Goal: Transaction & Acquisition: Purchase product/service

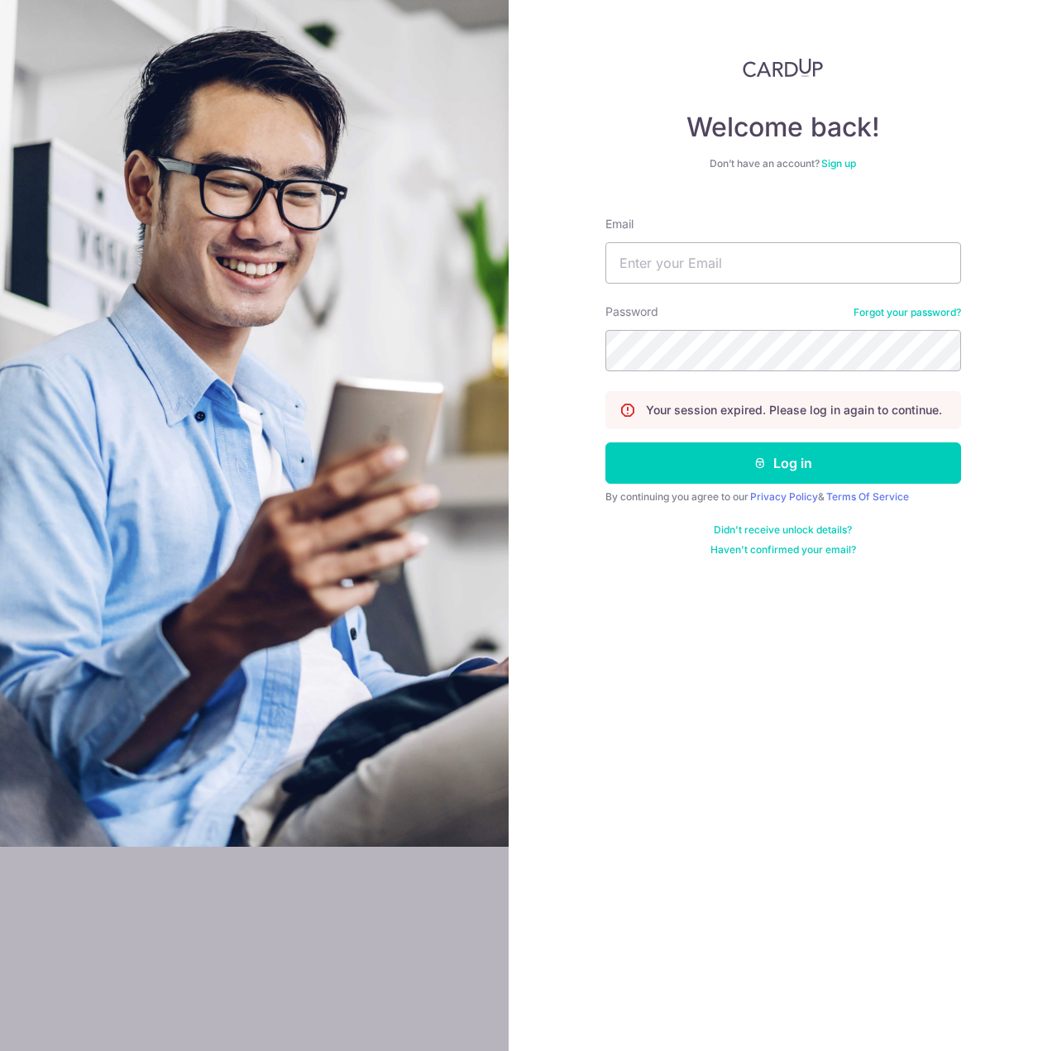
type input "vernonchow@live.com.sg"
click at [605, 442] on button "Log in" at bounding box center [783, 462] width 356 height 41
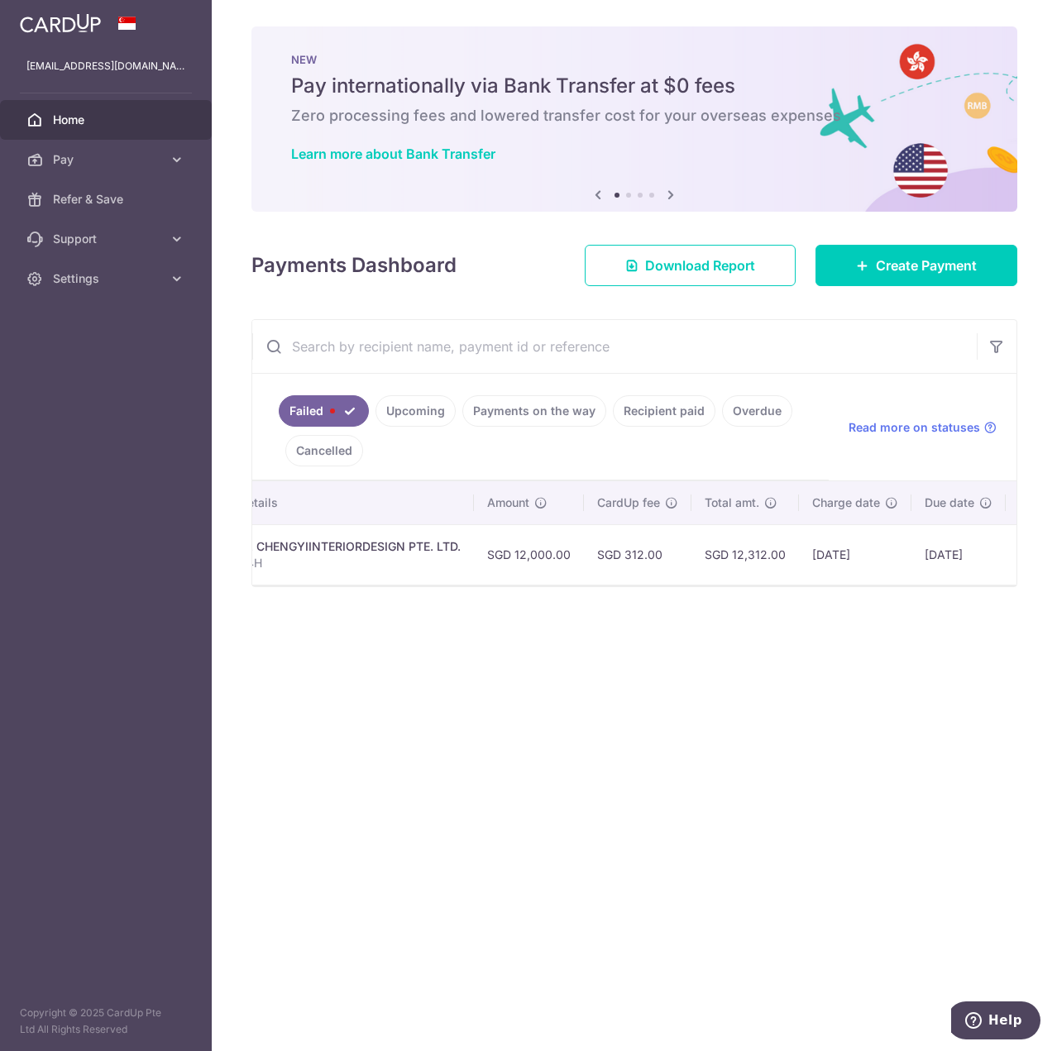
scroll to position [0, 473]
click at [746, 557] on td "[DATE]" at bounding box center [751, 554] width 112 height 60
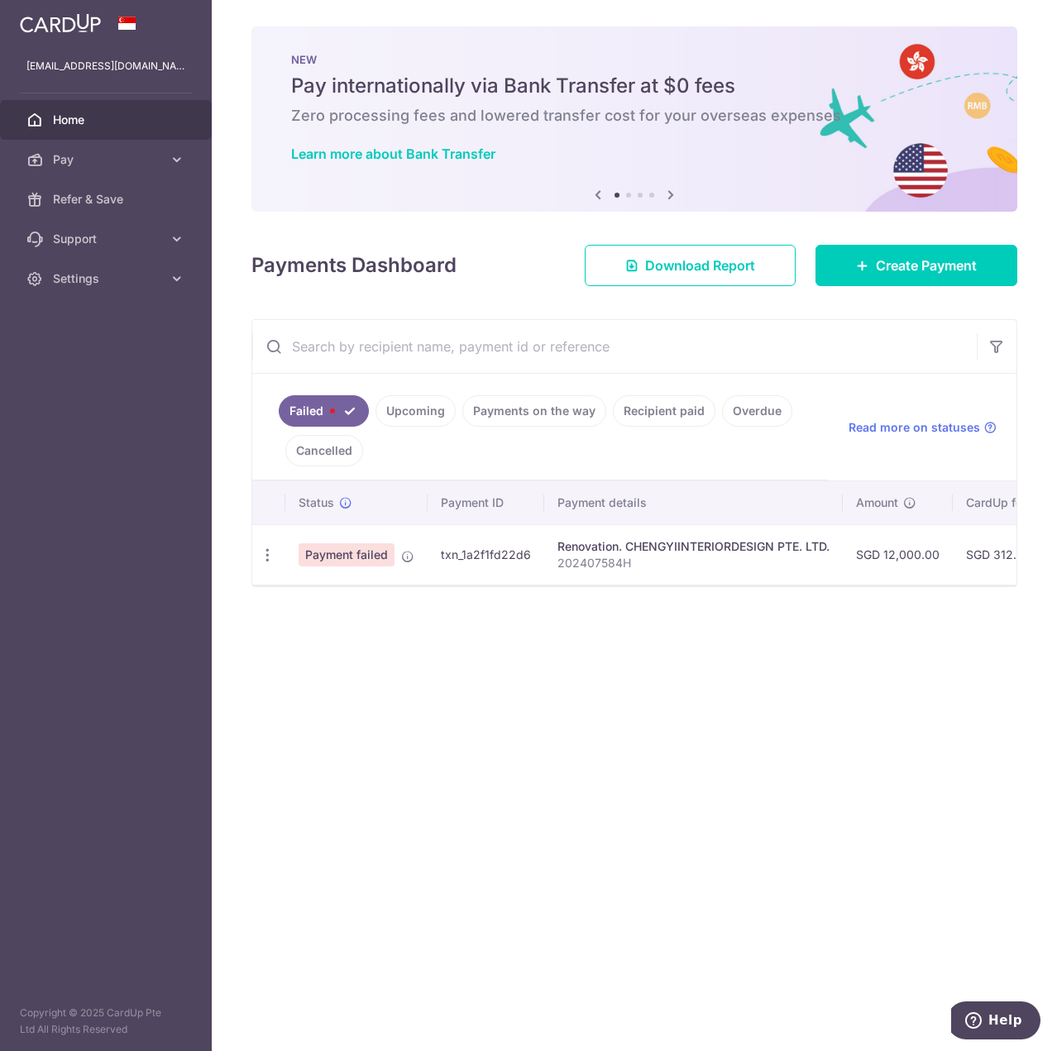
click at [355, 550] on span "Payment failed" at bounding box center [346, 554] width 96 height 23
click at [278, 558] on div "Update payment" at bounding box center [267, 555] width 31 height 31
click at [272, 559] on icon "button" at bounding box center [267, 555] width 17 height 17
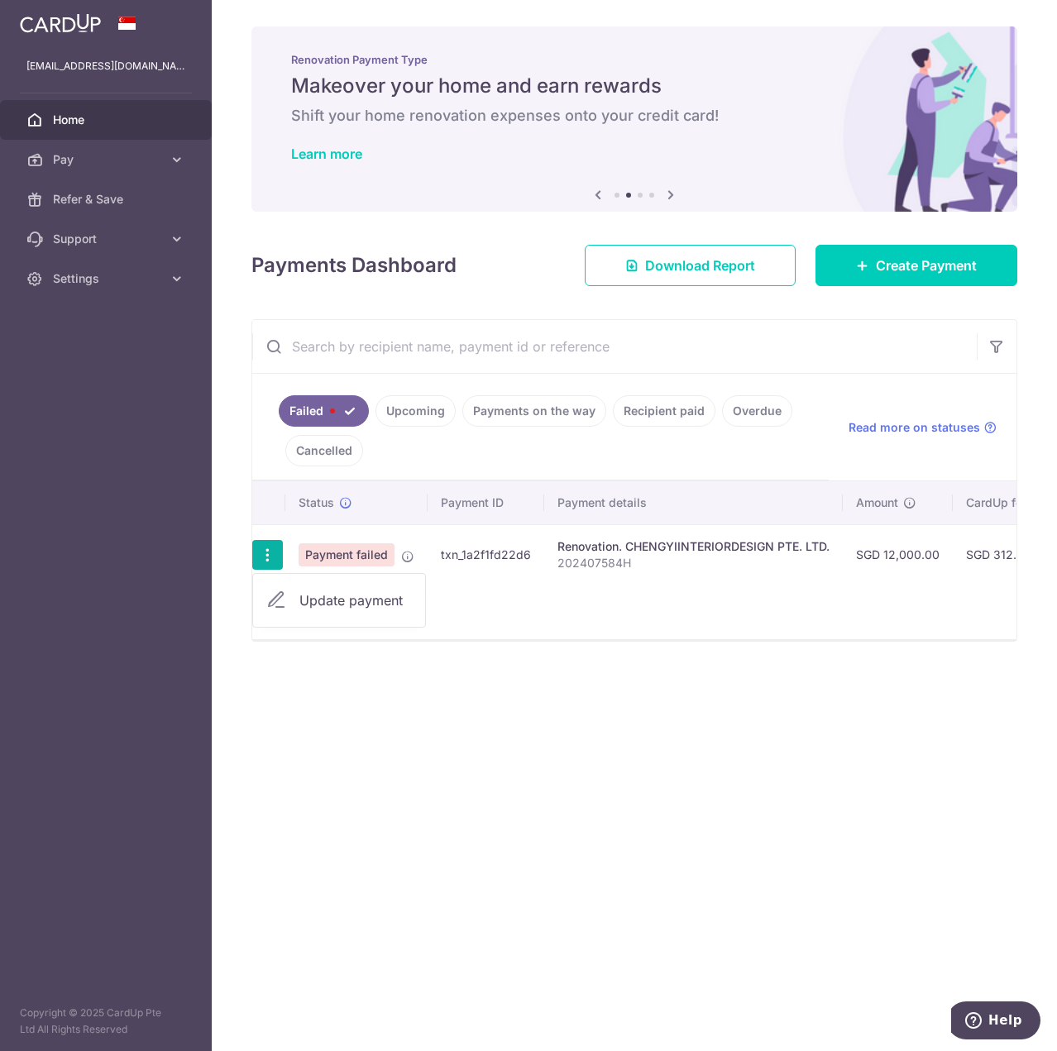
click at [285, 585] on link "Update payment" at bounding box center [339, 600] width 172 height 40
radio input "true"
type input "12,000.00"
type input "202407584H"
type input "35% Payment 1 of 2"
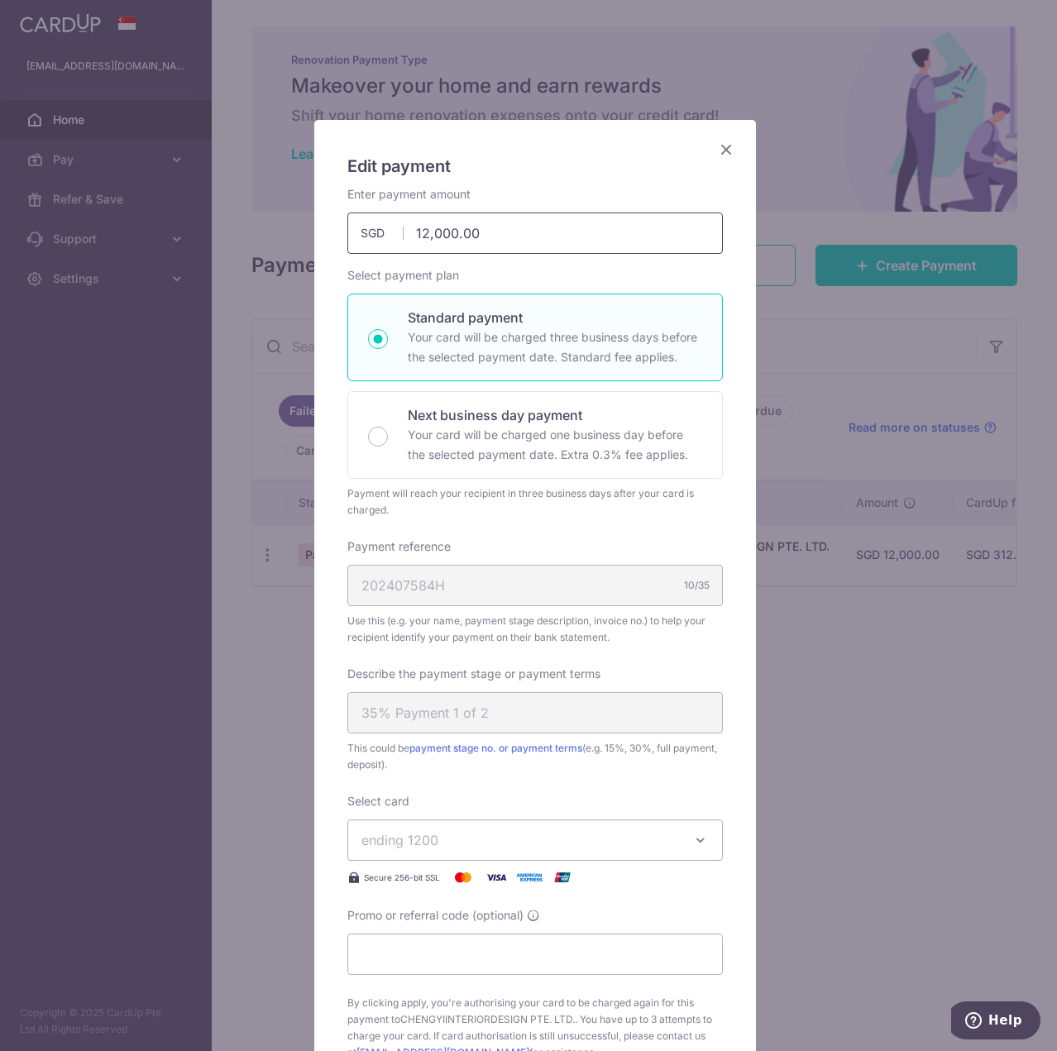
click at [716, 152] on icon "Close" at bounding box center [726, 149] width 20 height 21
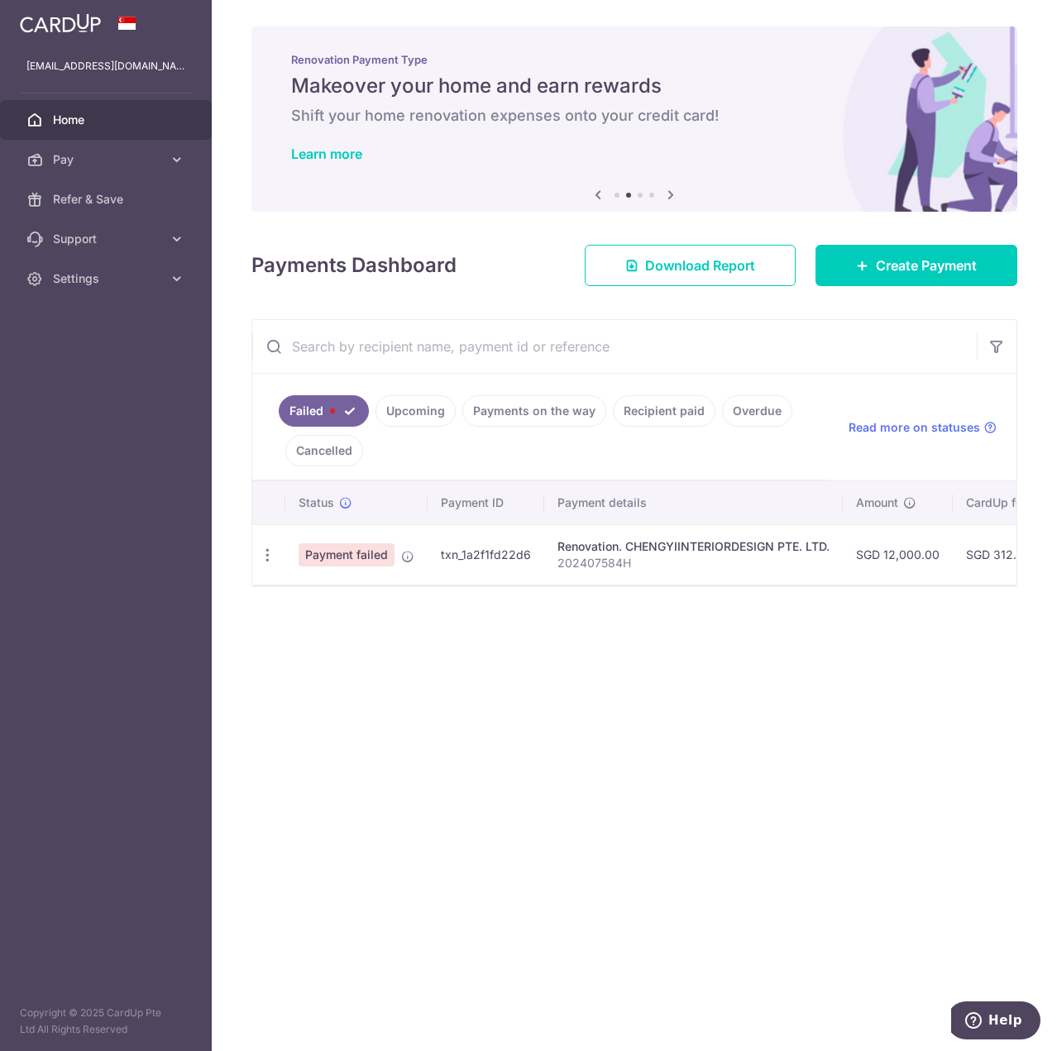
click at [335, 550] on span "Payment failed" at bounding box center [346, 554] width 96 height 23
click at [399, 558] on td "Payment failed" at bounding box center [356, 554] width 142 height 60
click at [406, 561] on icon at bounding box center [407, 556] width 13 height 13
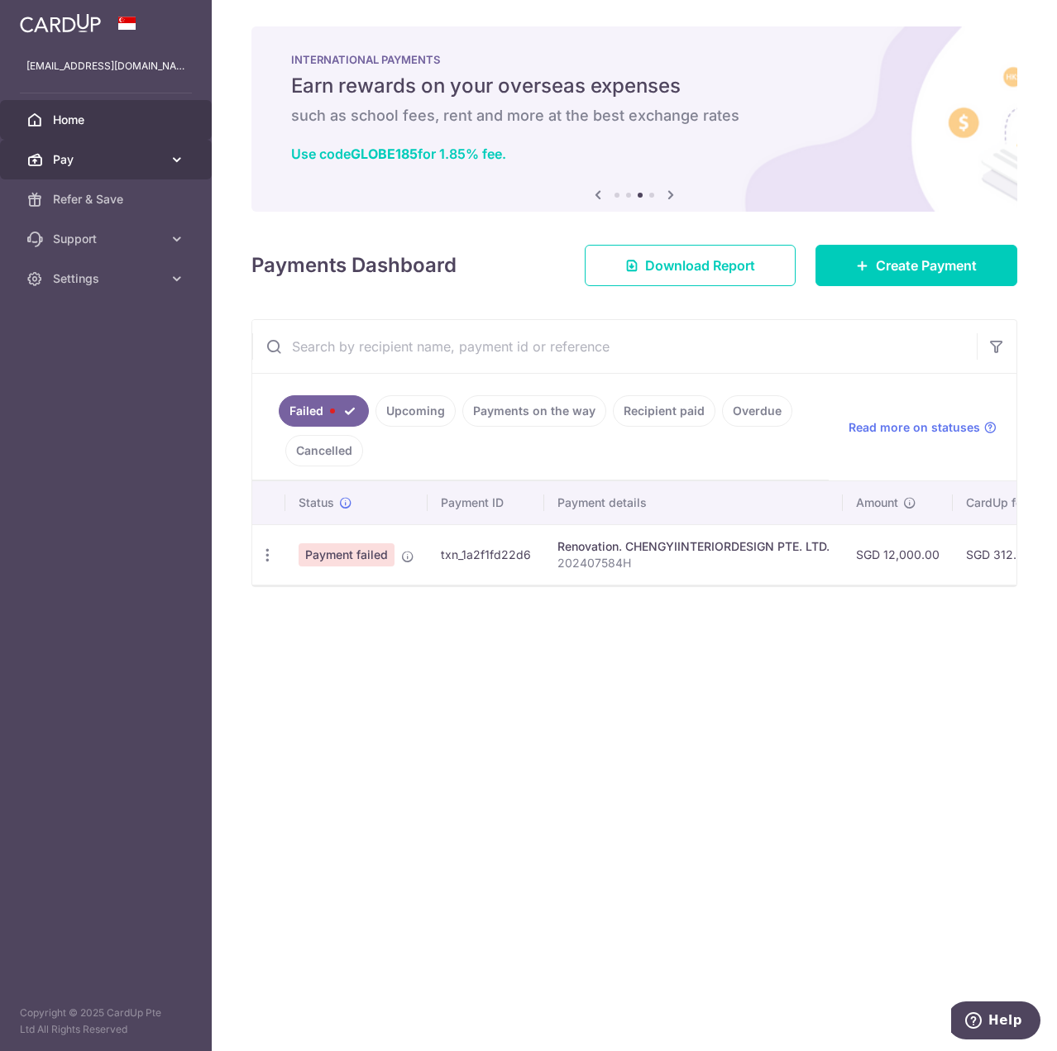
click at [122, 167] on link "Pay" at bounding box center [106, 160] width 212 height 40
click at [122, 135] on link "Home" at bounding box center [106, 120] width 212 height 40
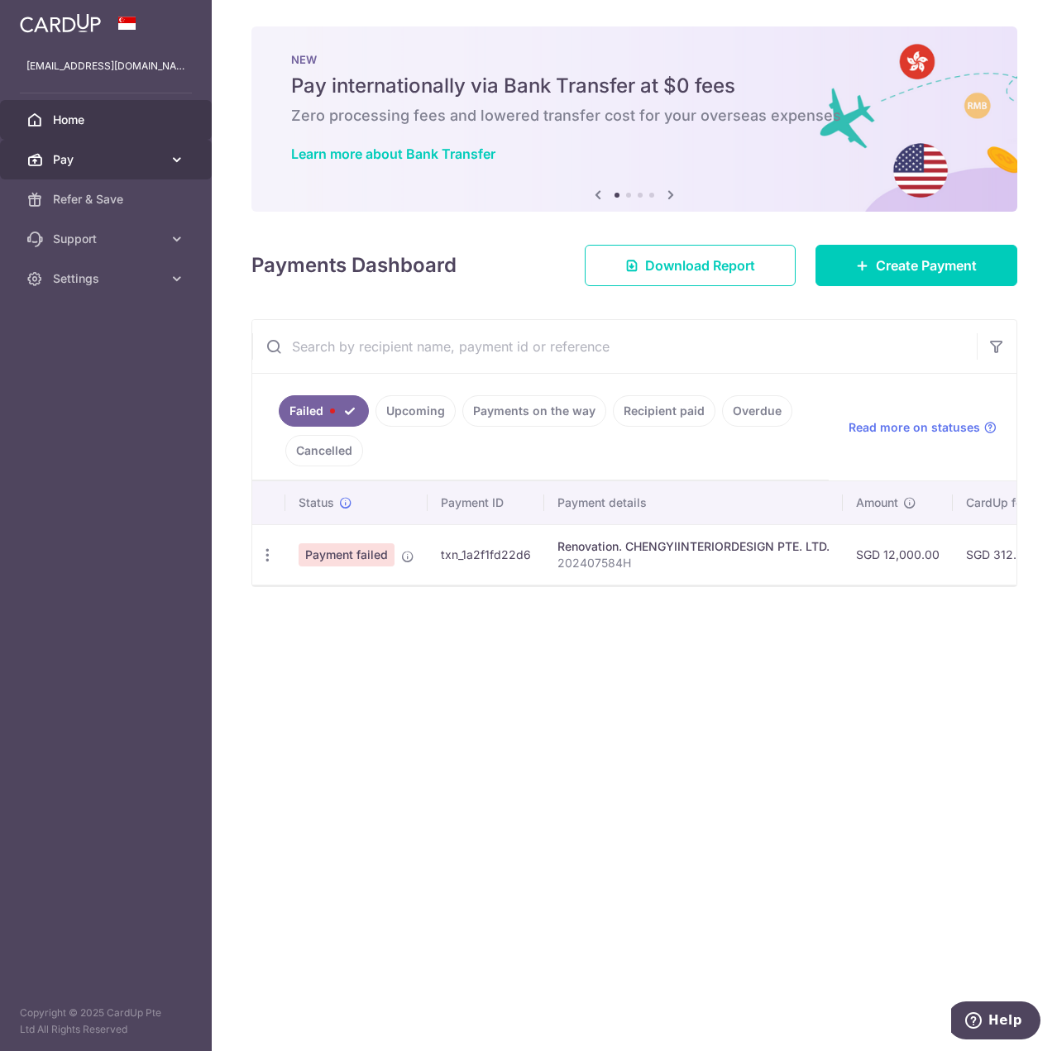
click at [79, 162] on span "Pay" at bounding box center [107, 159] width 109 height 17
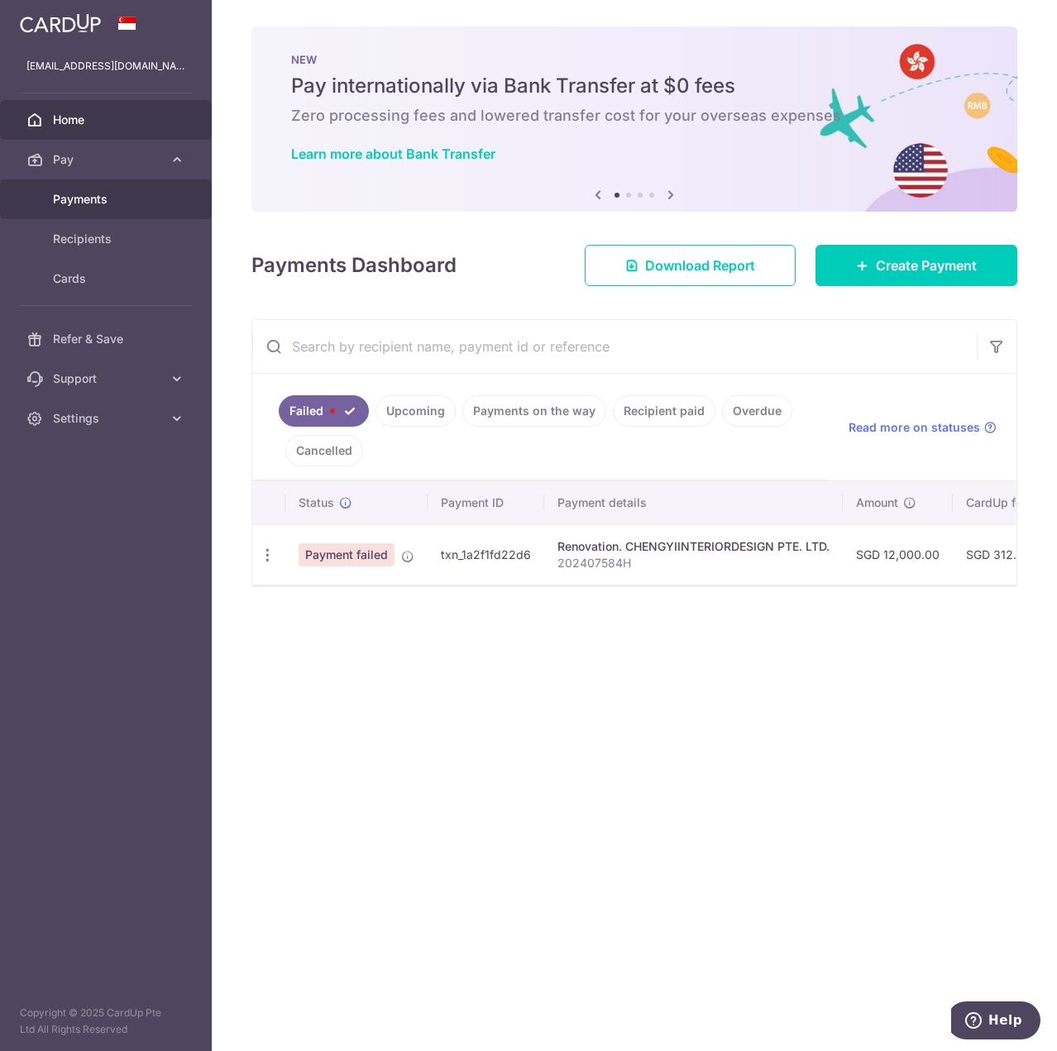
click at [73, 197] on span "Payments" at bounding box center [107, 199] width 109 height 17
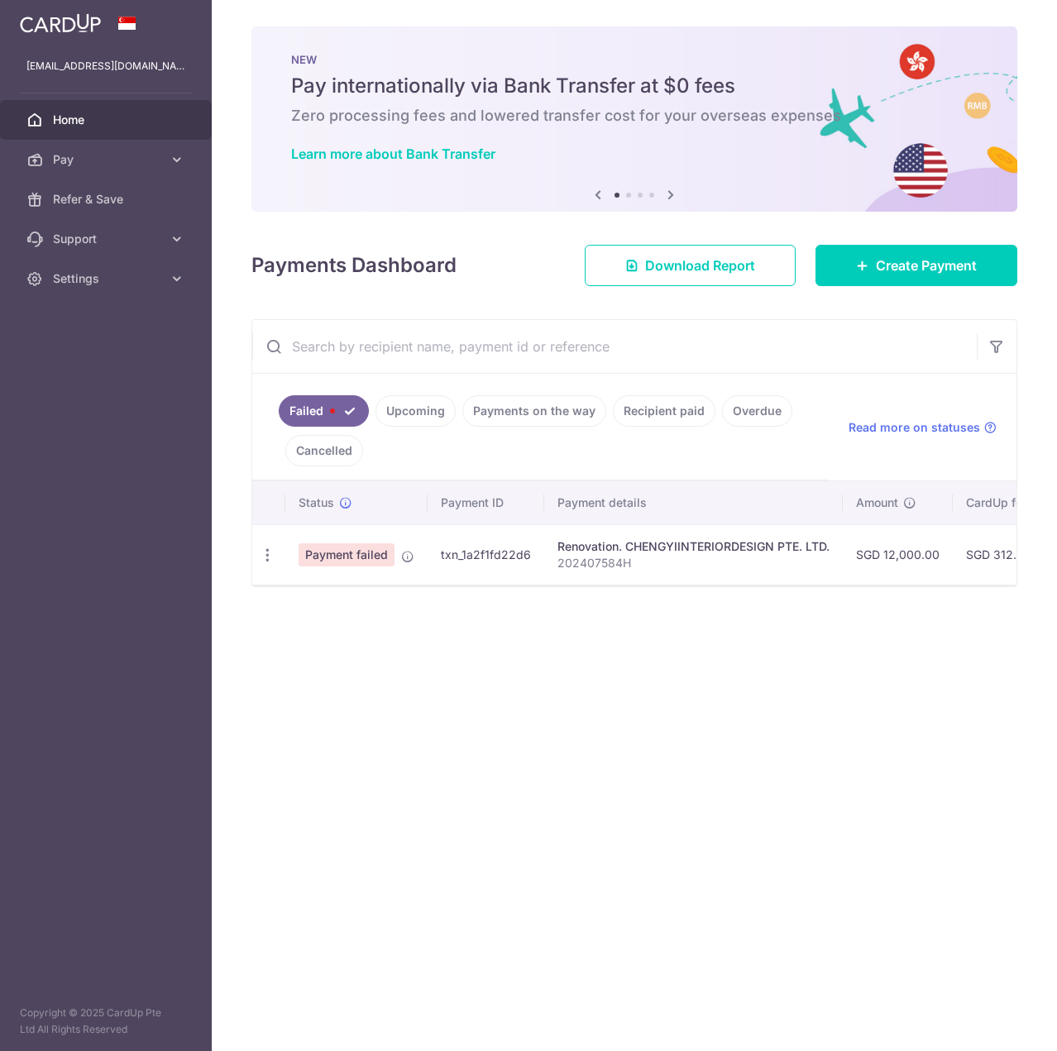
click at [389, 398] on link "Upcoming" at bounding box center [415, 410] width 80 height 31
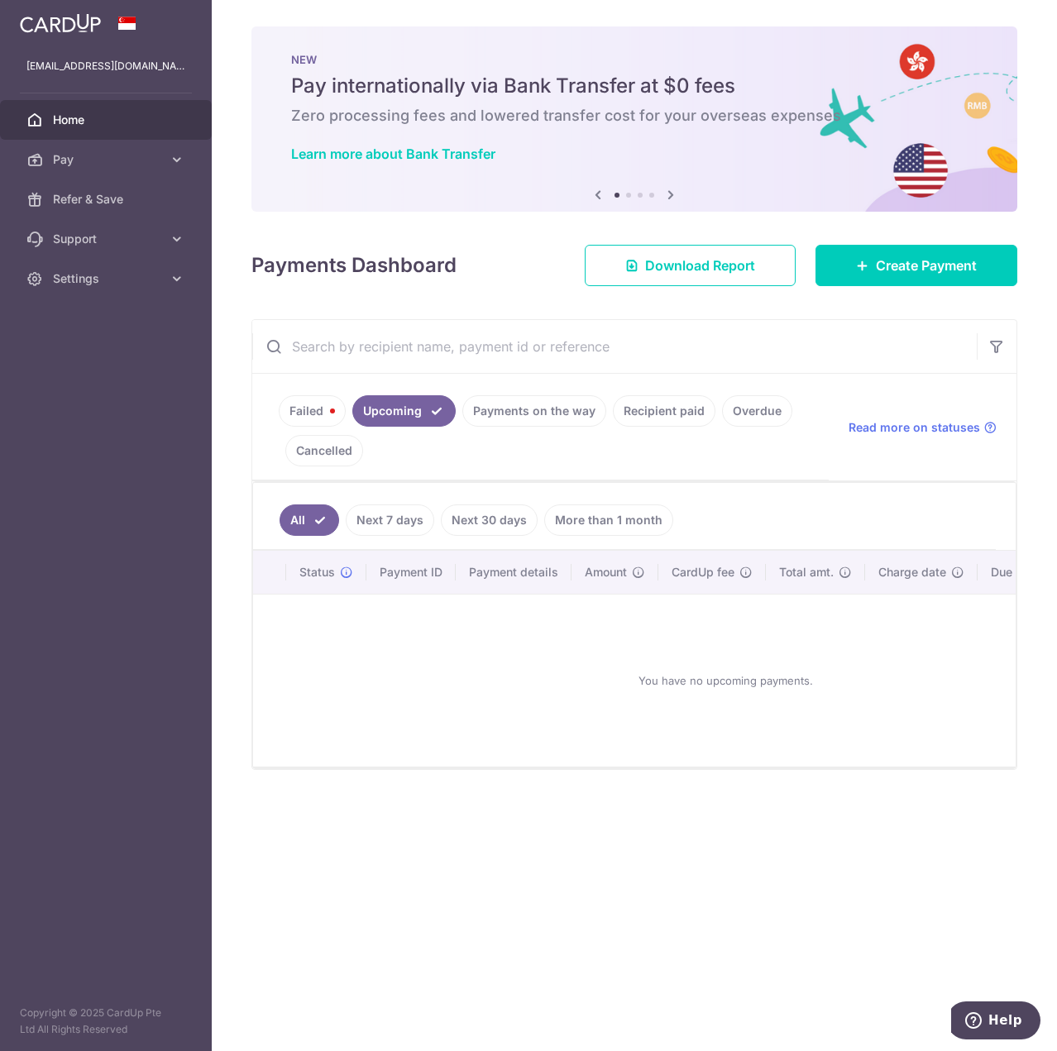
click at [505, 412] on link "Payments on the way" at bounding box center [534, 410] width 144 height 31
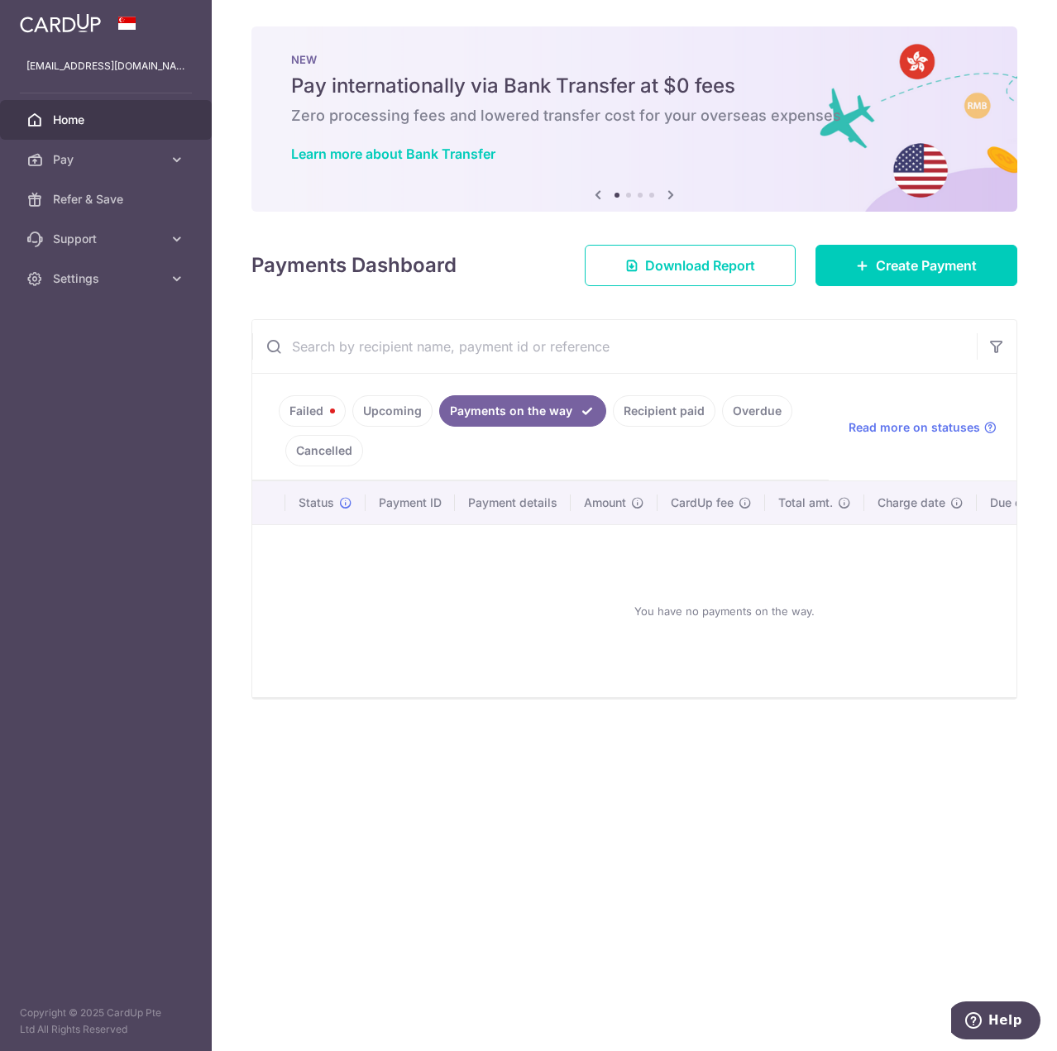
click at [624, 418] on link "Recipient paid" at bounding box center [664, 410] width 103 height 31
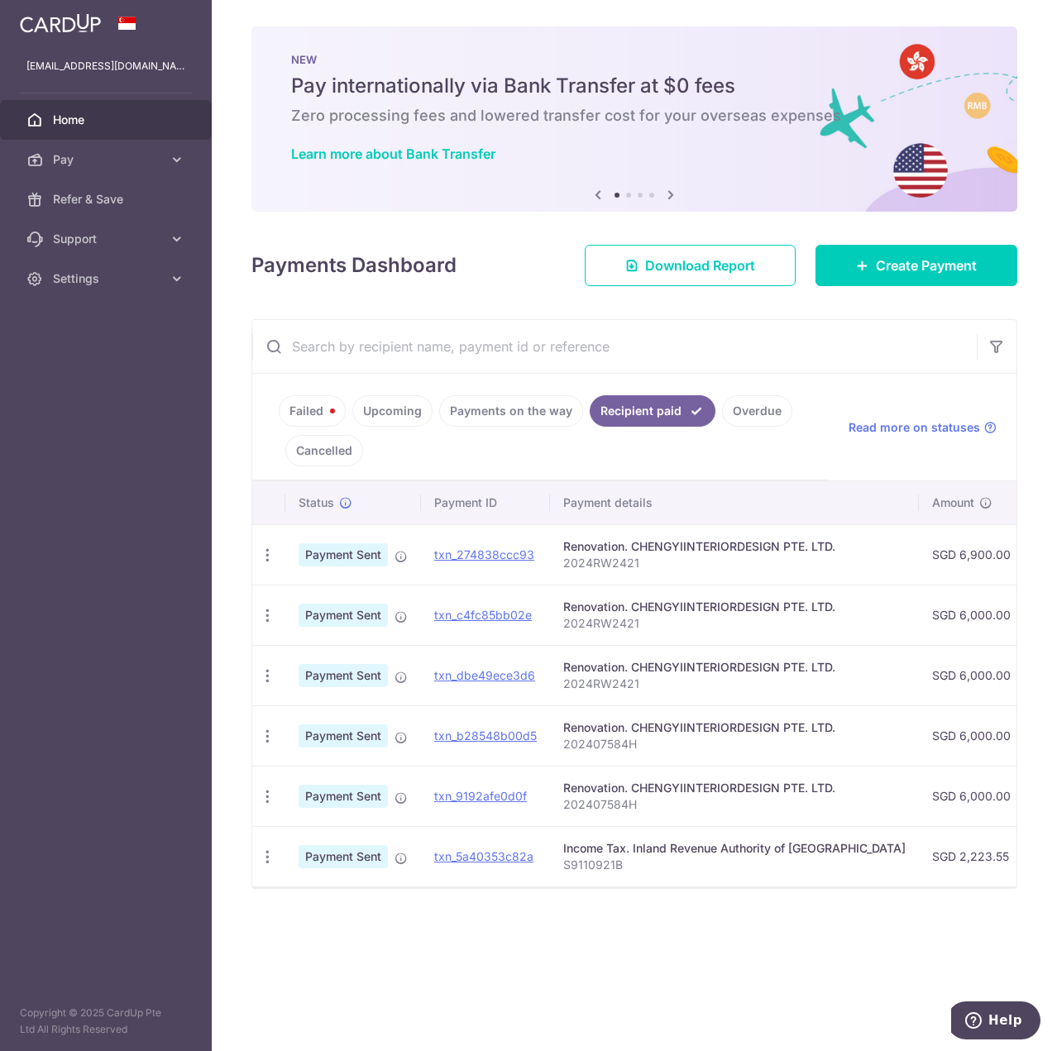
click at [748, 423] on link "Overdue" at bounding box center [757, 410] width 70 height 31
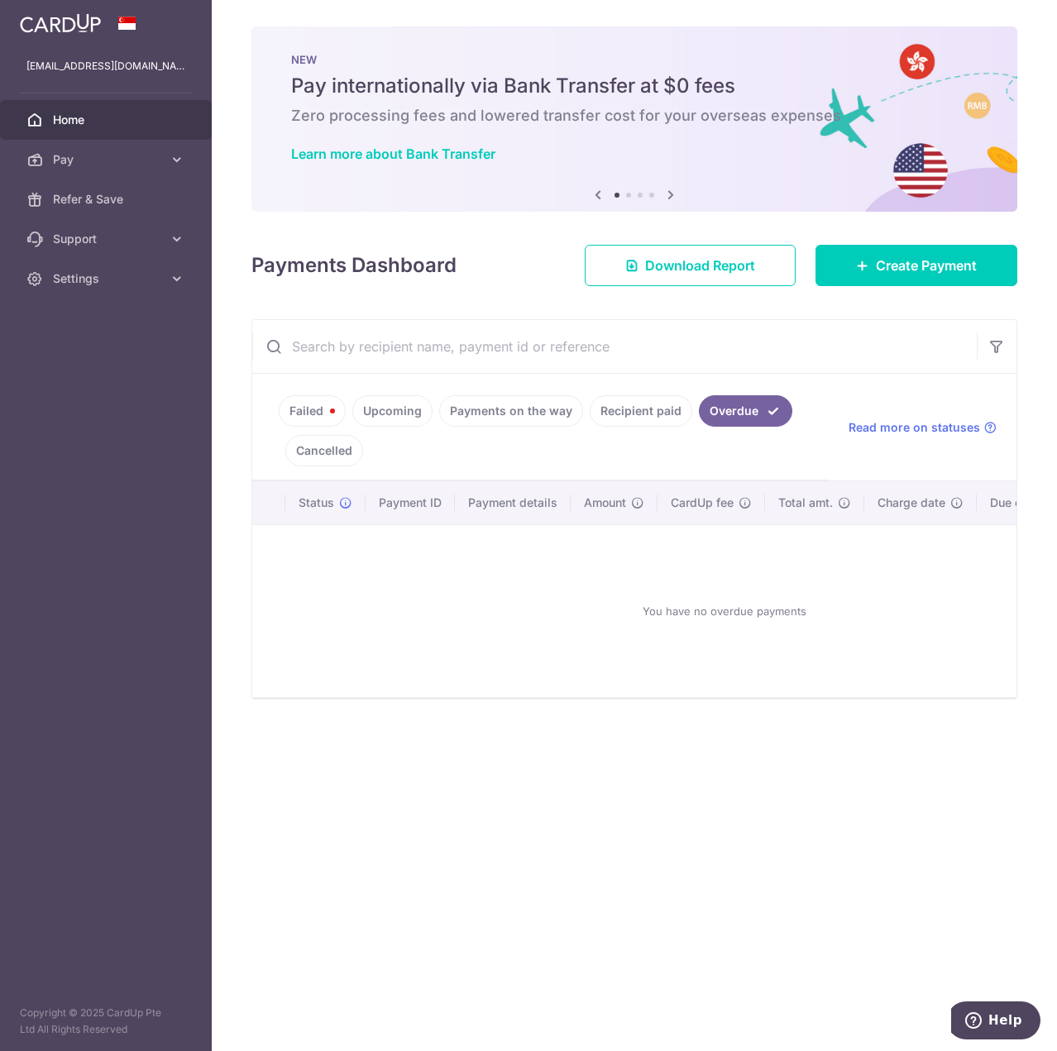
click at [351, 411] on li "Upcoming" at bounding box center [389, 410] width 87 height 31
click at [324, 408] on link "Failed" at bounding box center [312, 410] width 67 height 31
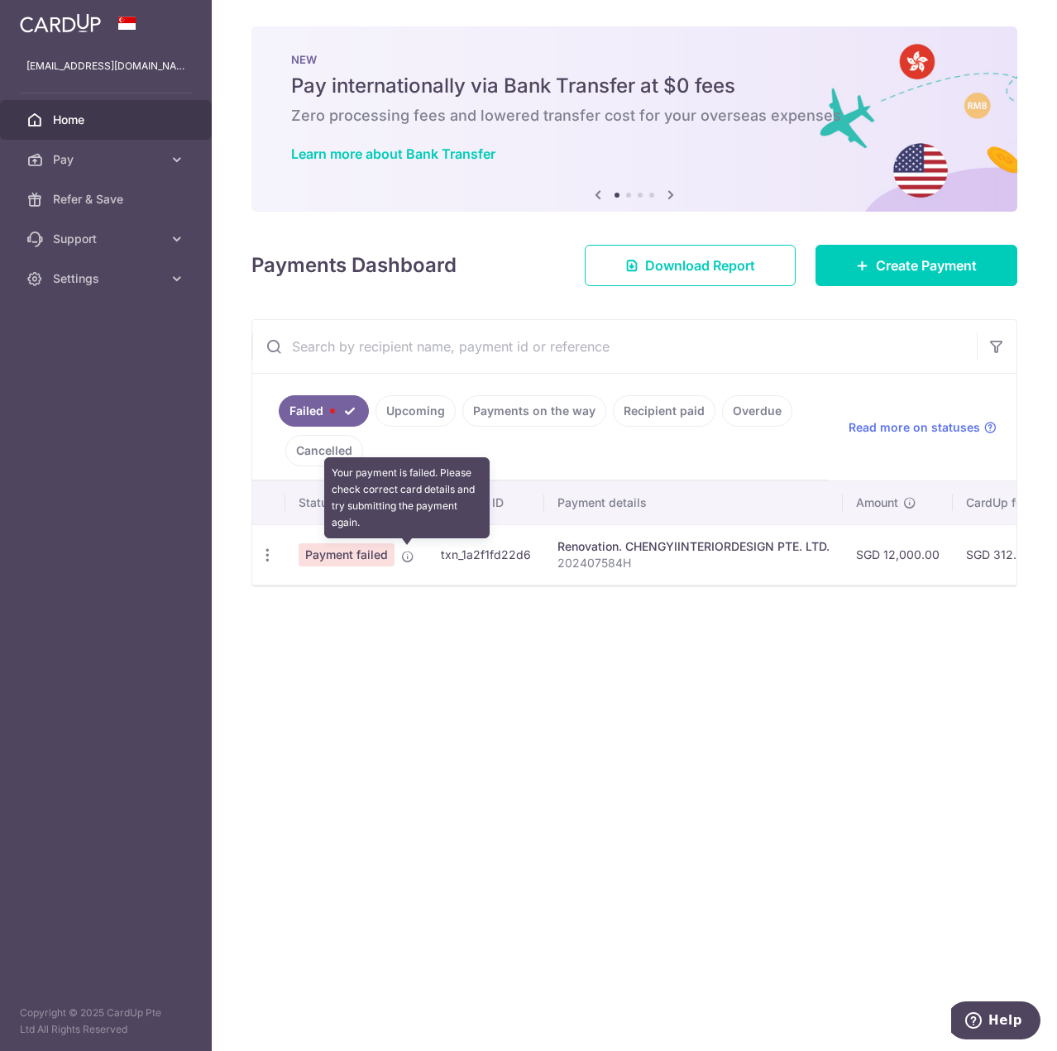
click at [408, 561] on icon at bounding box center [407, 556] width 13 height 13
click at [404, 552] on icon at bounding box center [407, 556] width 13 height 13
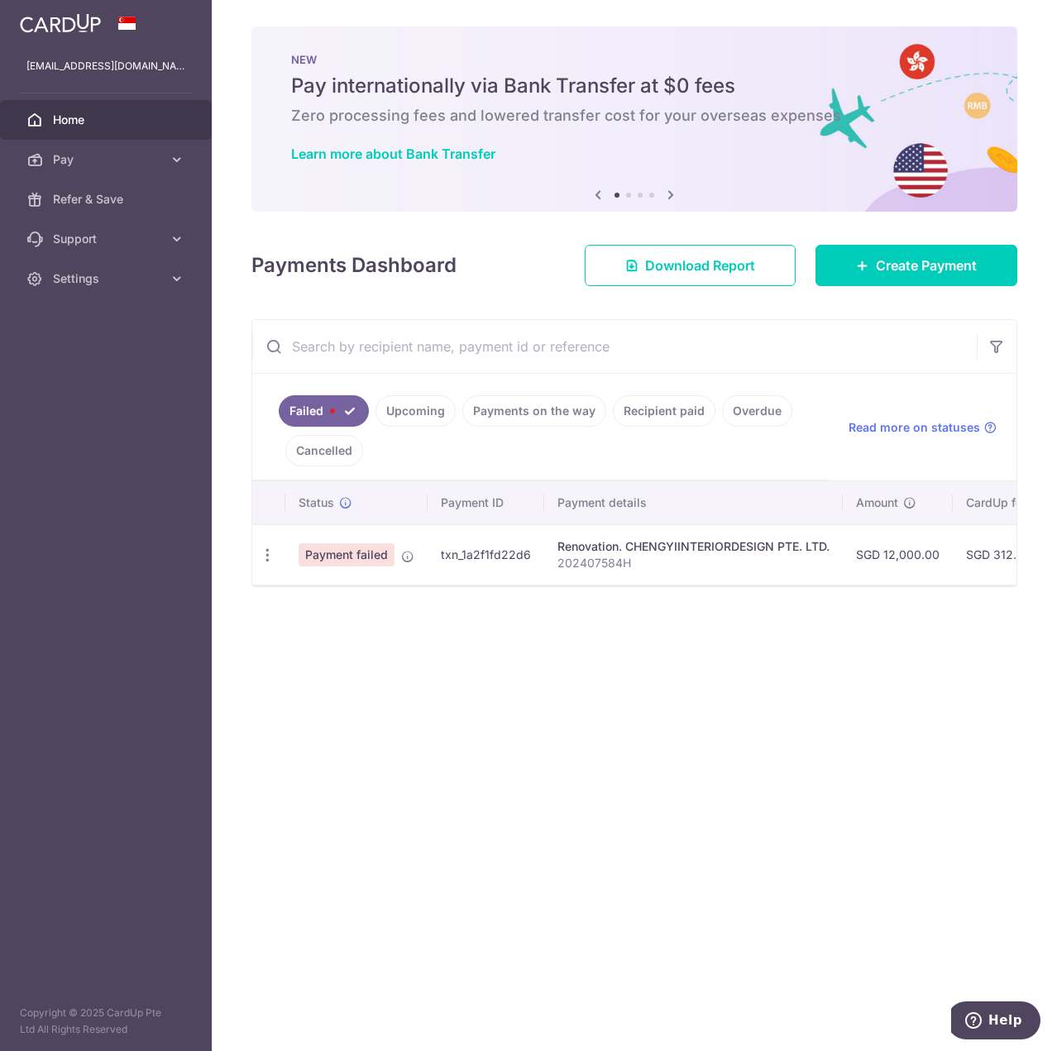
click at [393, 511] on div "Your payment is failed. Please check correct card details and try submitting th…" at bounding box center [406, 497] width 165 height 81
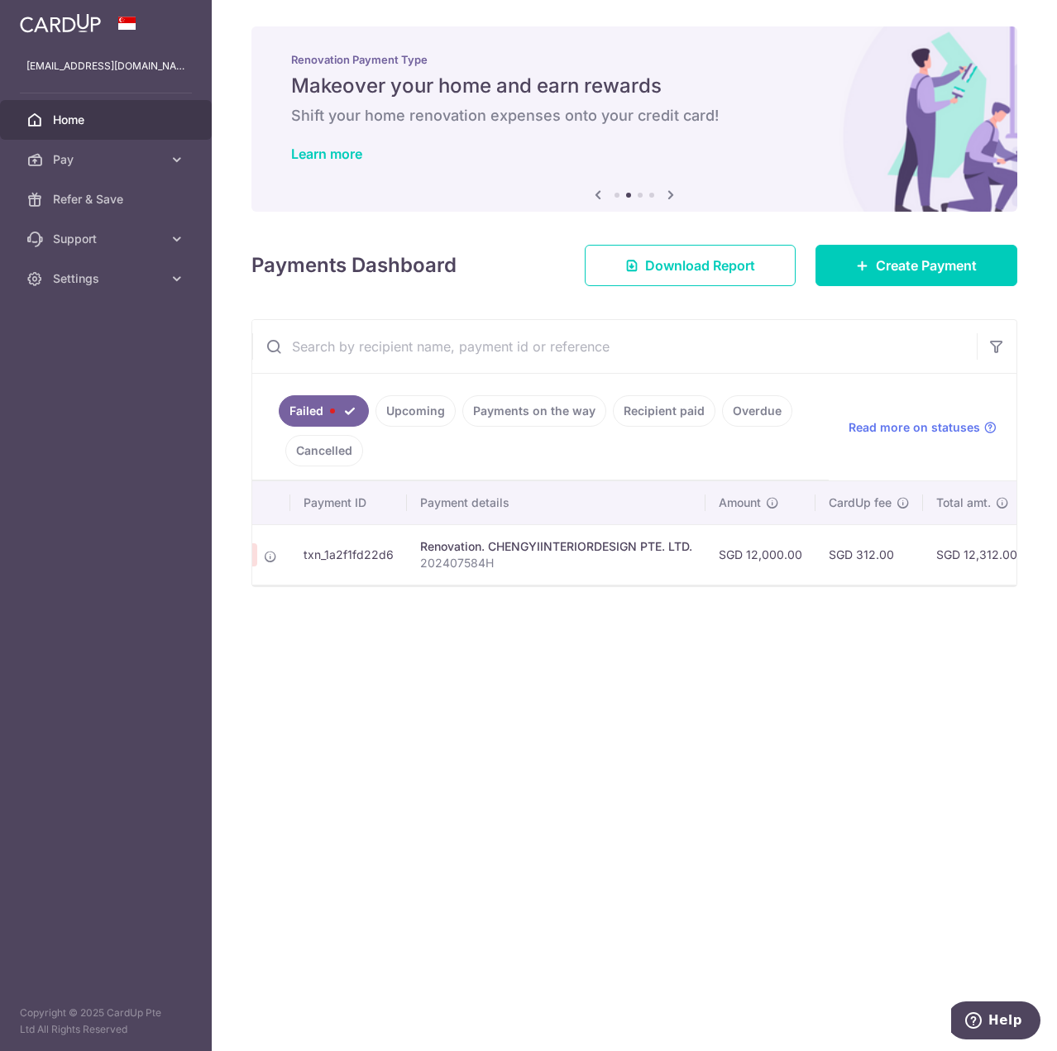
scroll to position [0, 4]
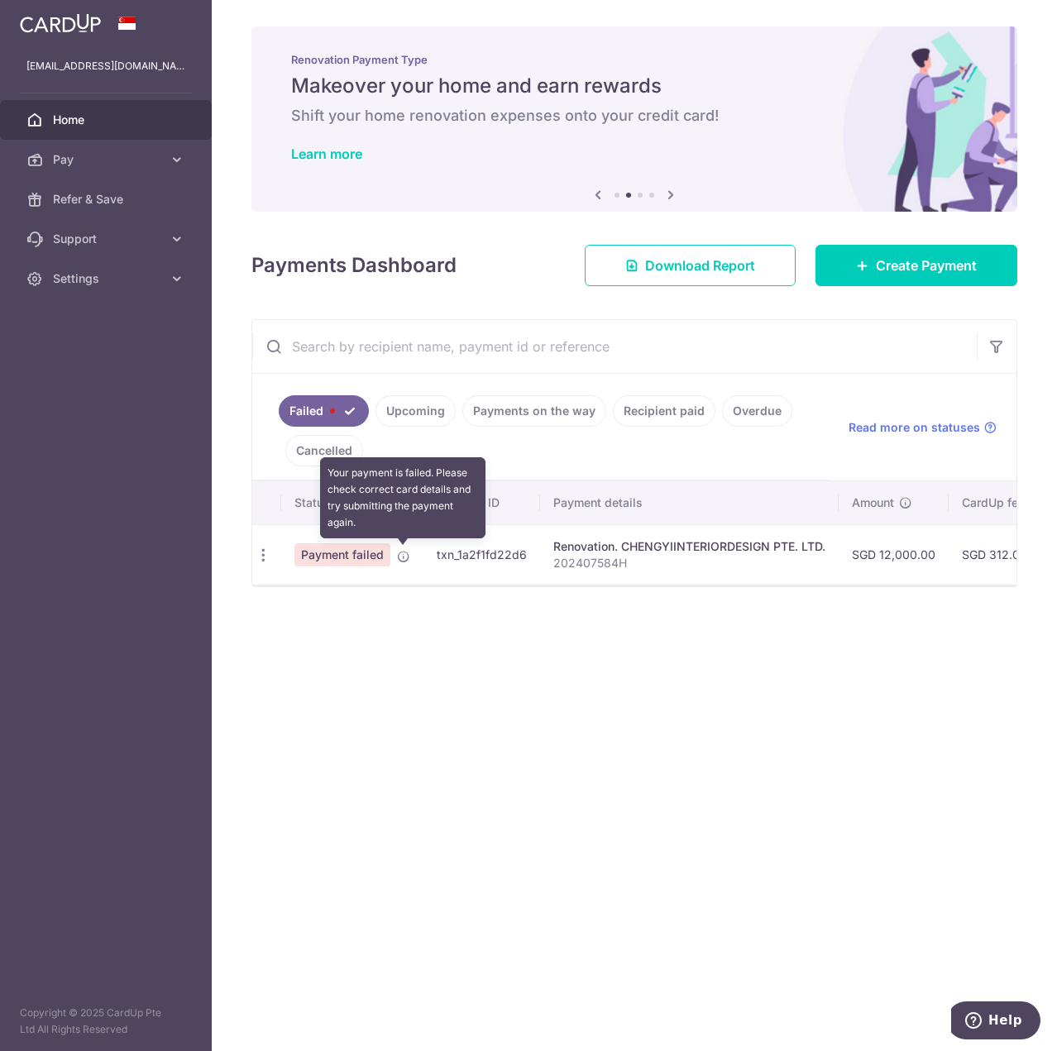
click at [403, 561] on icon at bounding box center [403, 556] width 13 height 13
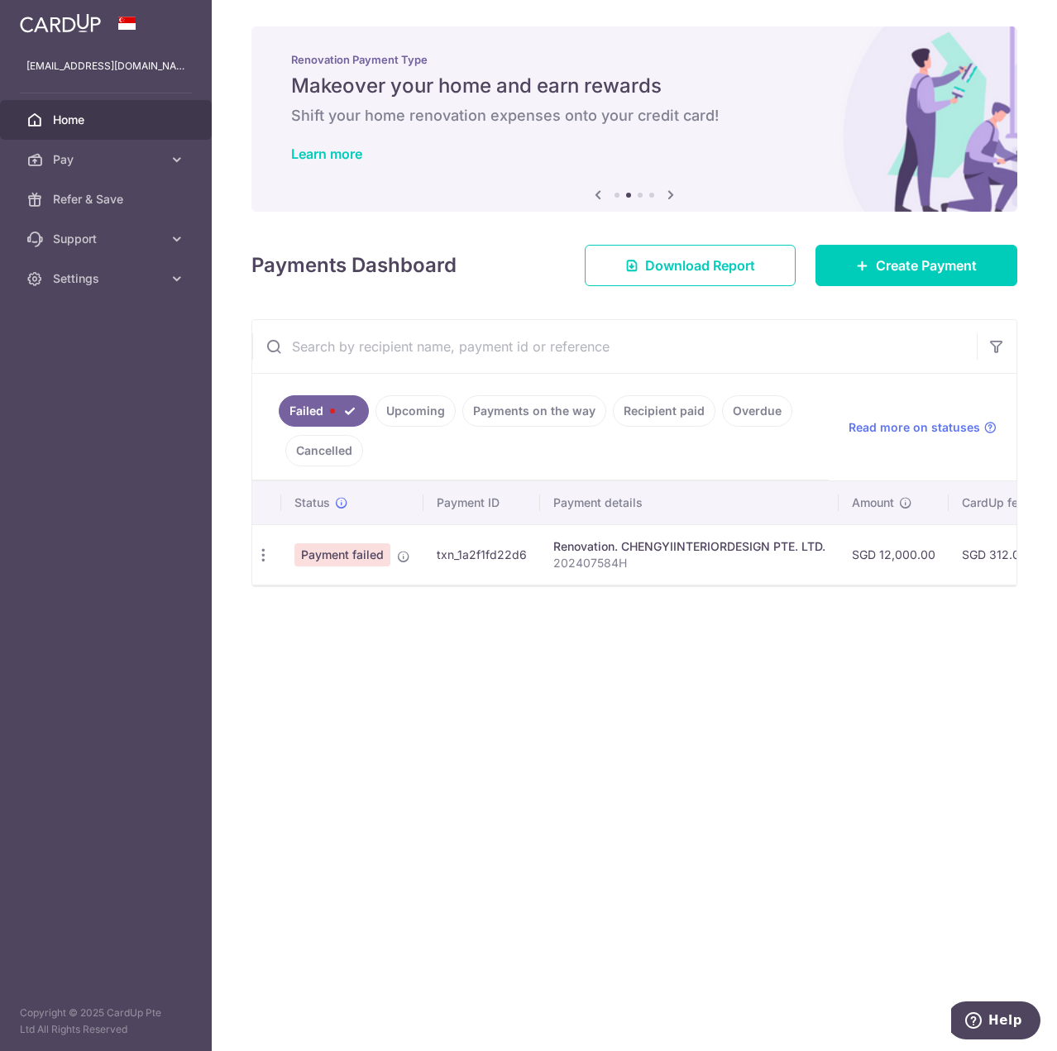
click at [464, 559] on td "txn_1a2f1fd22d6" at bounding box center [481, 554] width 117 height 60
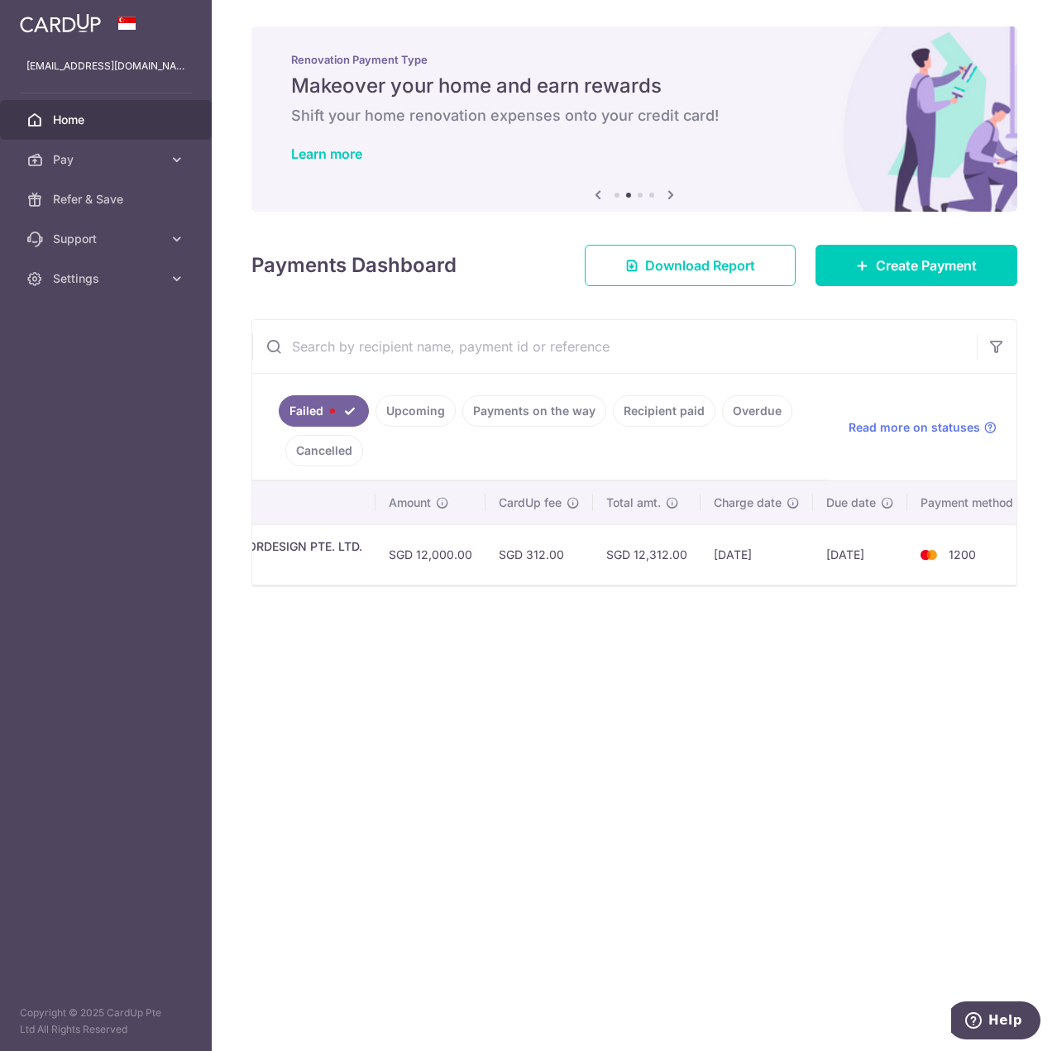
scroll to position [0, 473]
click at [750, 529] on td "13/10/2025" at bounding box center [751, 554] width 112 height 60
click at [915, 265] on span "Create Payment" at bounding box center [926, 265] width 101 height 20
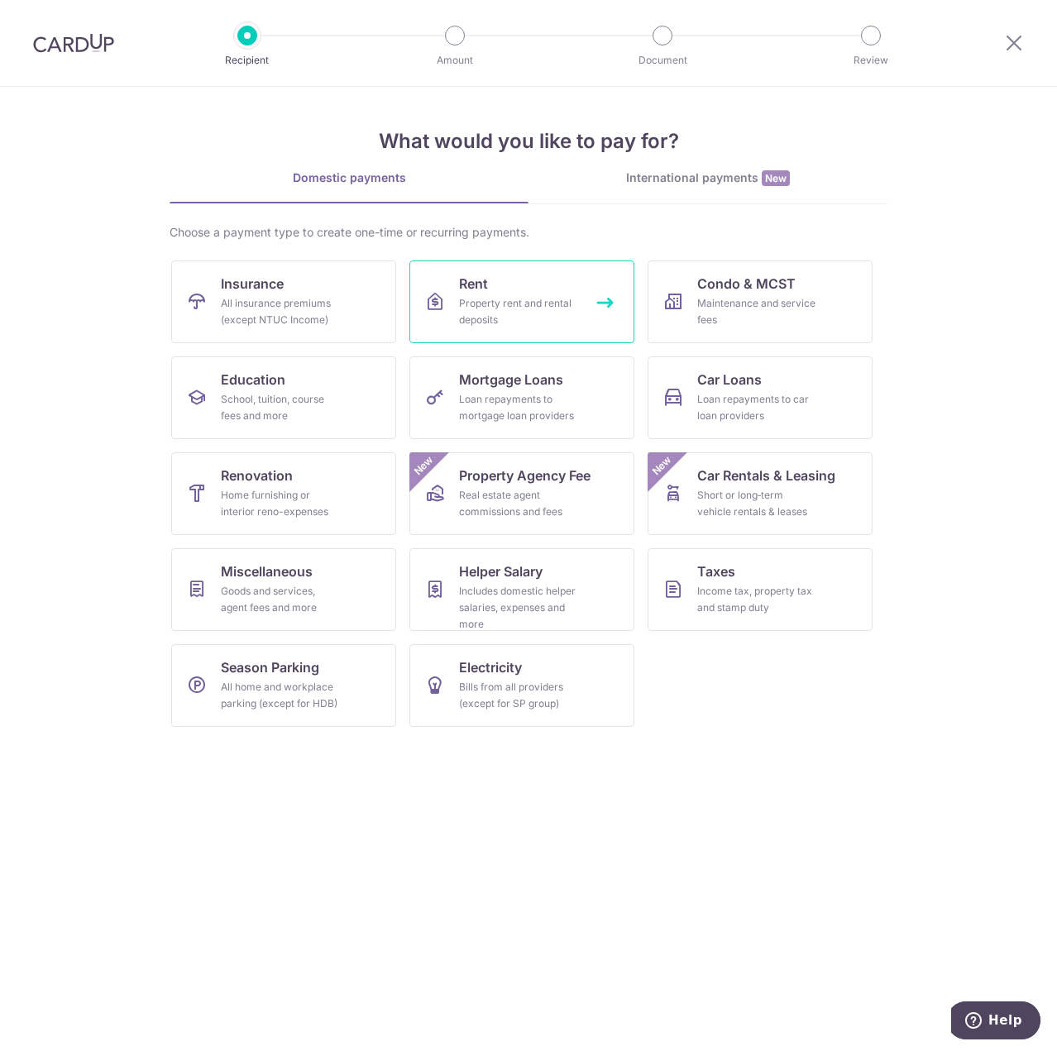
click at [509, 321] on div "Property rent and rental deposits" at bounding box center [518, 311] width 119 height 33
click at [337, 491] on div "Home furnishing or interior reno-expenses" at bounding box center [280, 503] width 119 height 33
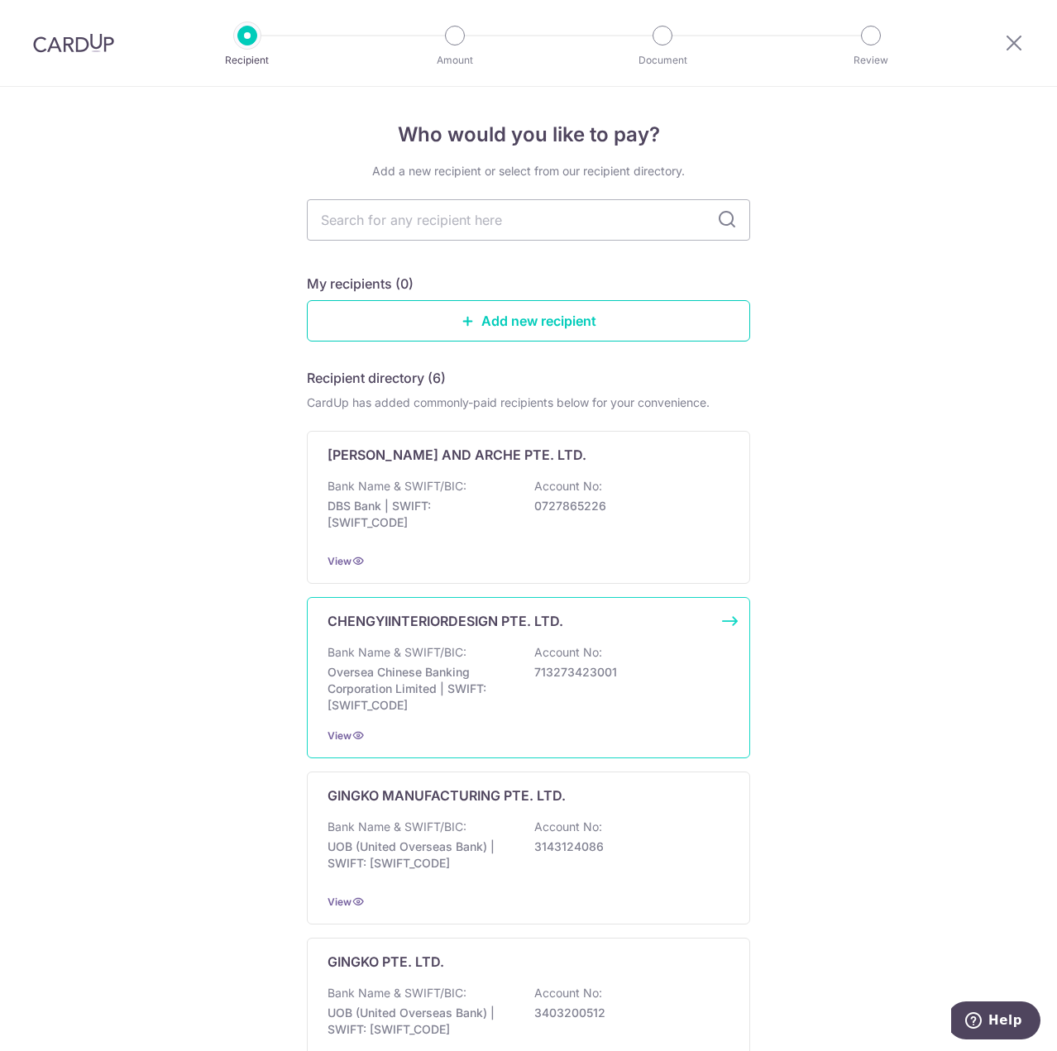
click at [435, 652] on p "Bank Name & SWIFT/BIC:" at bounding box center [396, 652] width 139 height 17
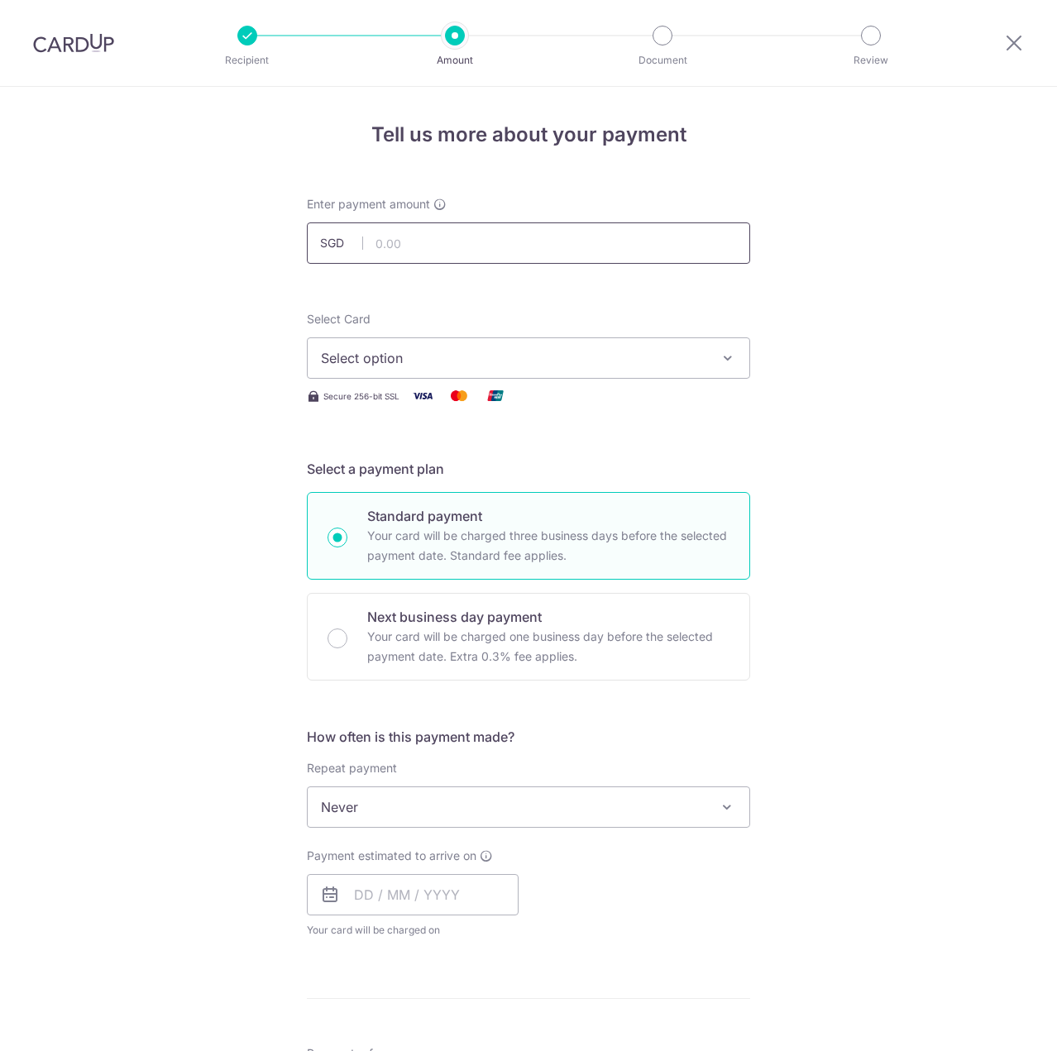
click at [383, 238] on input "text" at bounding box center [528, 242] width 443 height 41
type input "12,000.00"
drag, startPoint x: 428, startPoint y: 340, endPoint x: 422, endPoint y: 330, distance: 11.9
click at [428, 339] on button "Select option" at bounding box center [528, 357] width 443 height 41
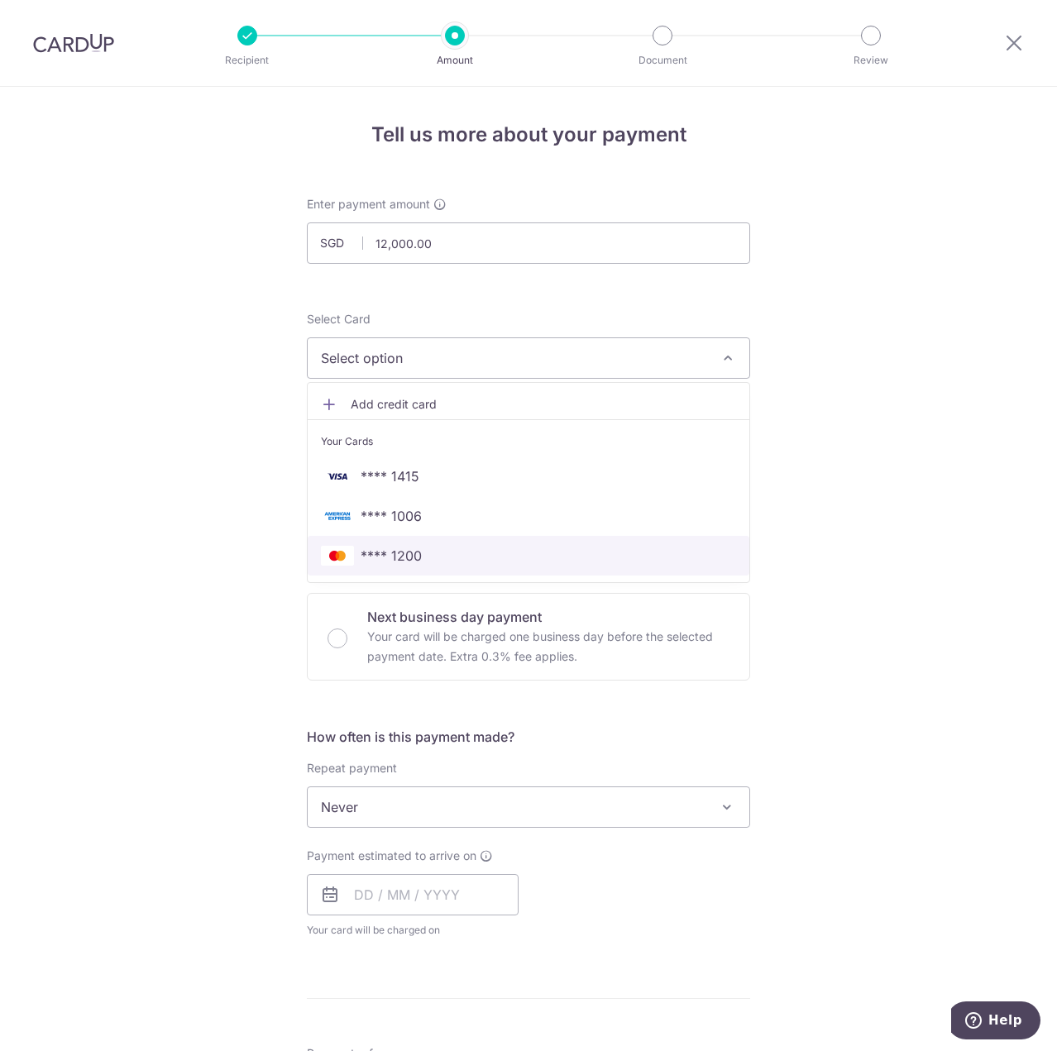
click at [434, 547] on span "**** 1200" at bounding box center [528, 556] width 415 height 20
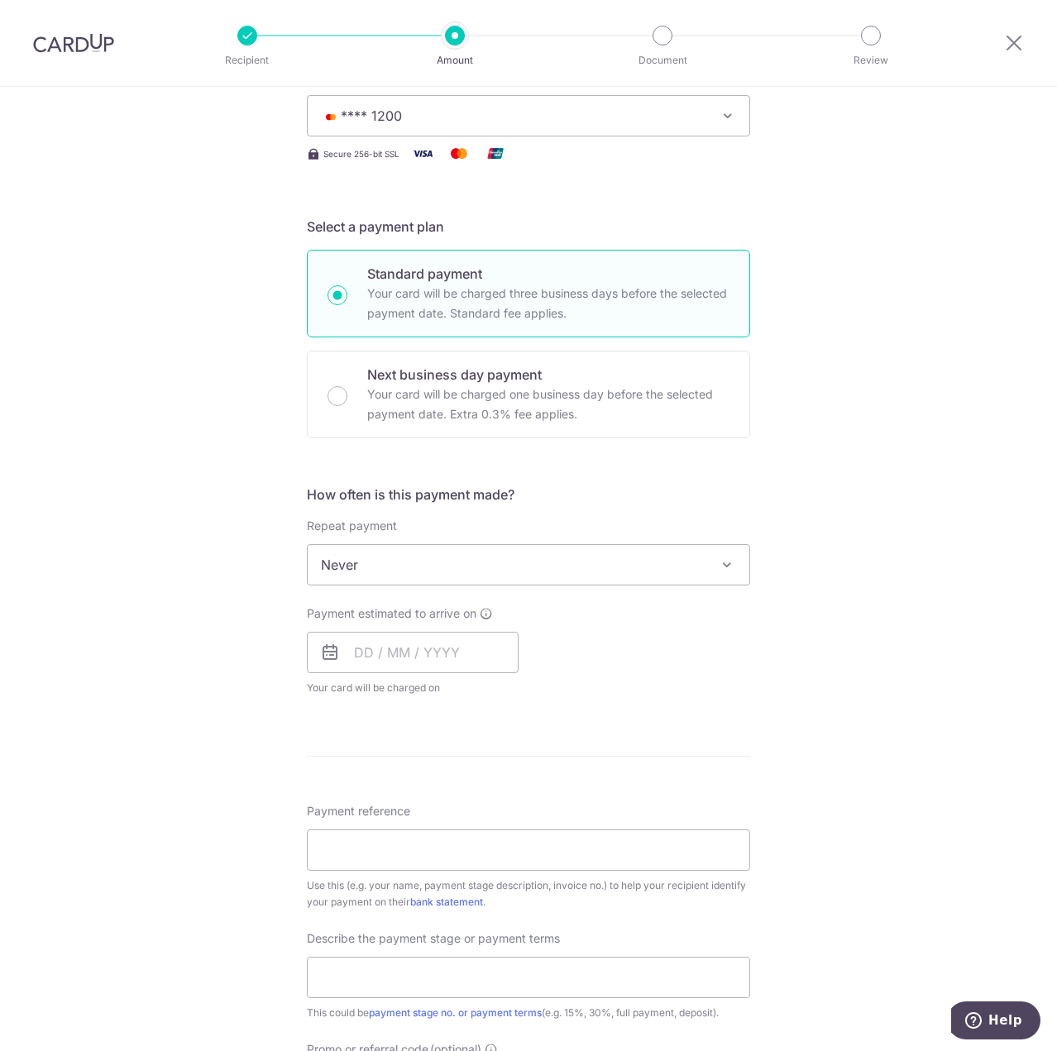
scroll to position [551, 0]
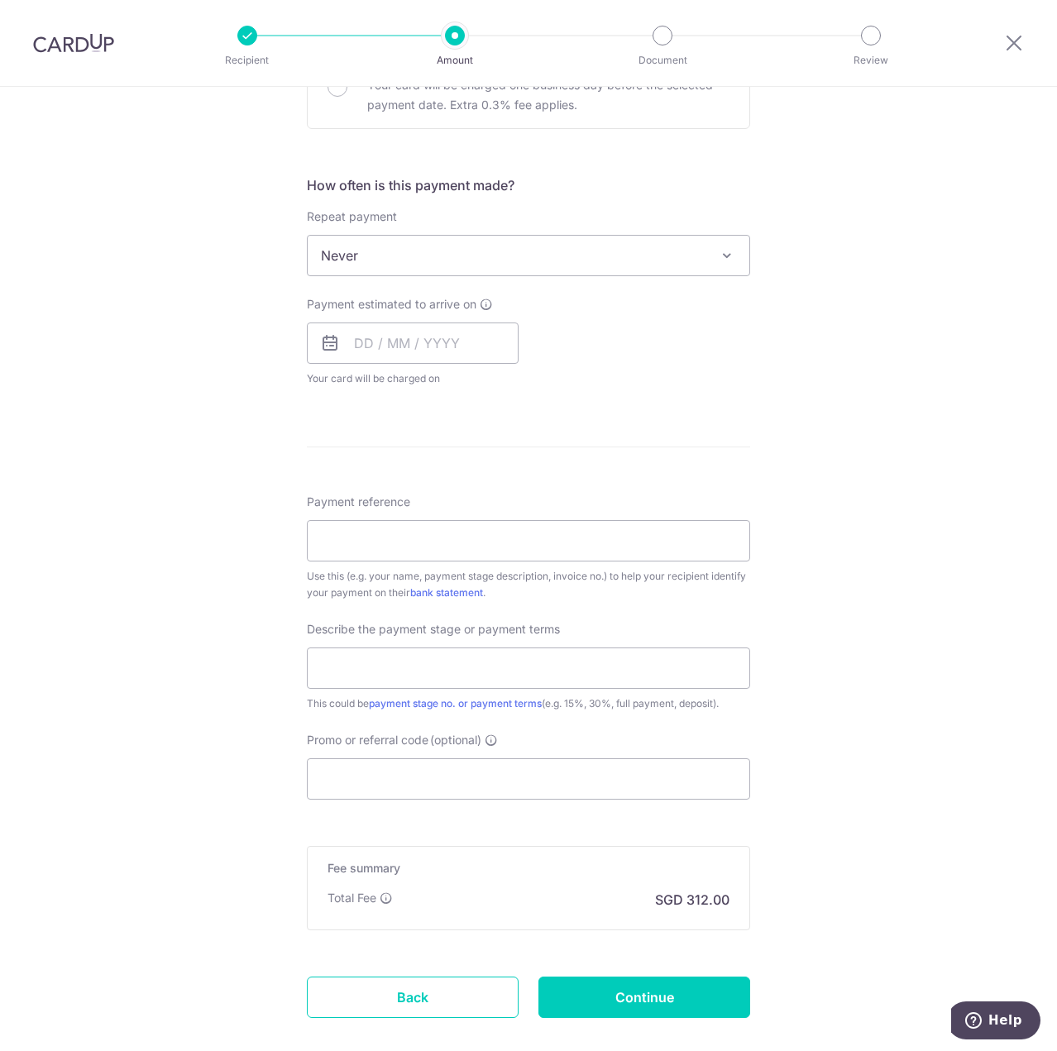
click at [327, 269] on span "Never" at bounding box center [529, 256] width 442 height 40
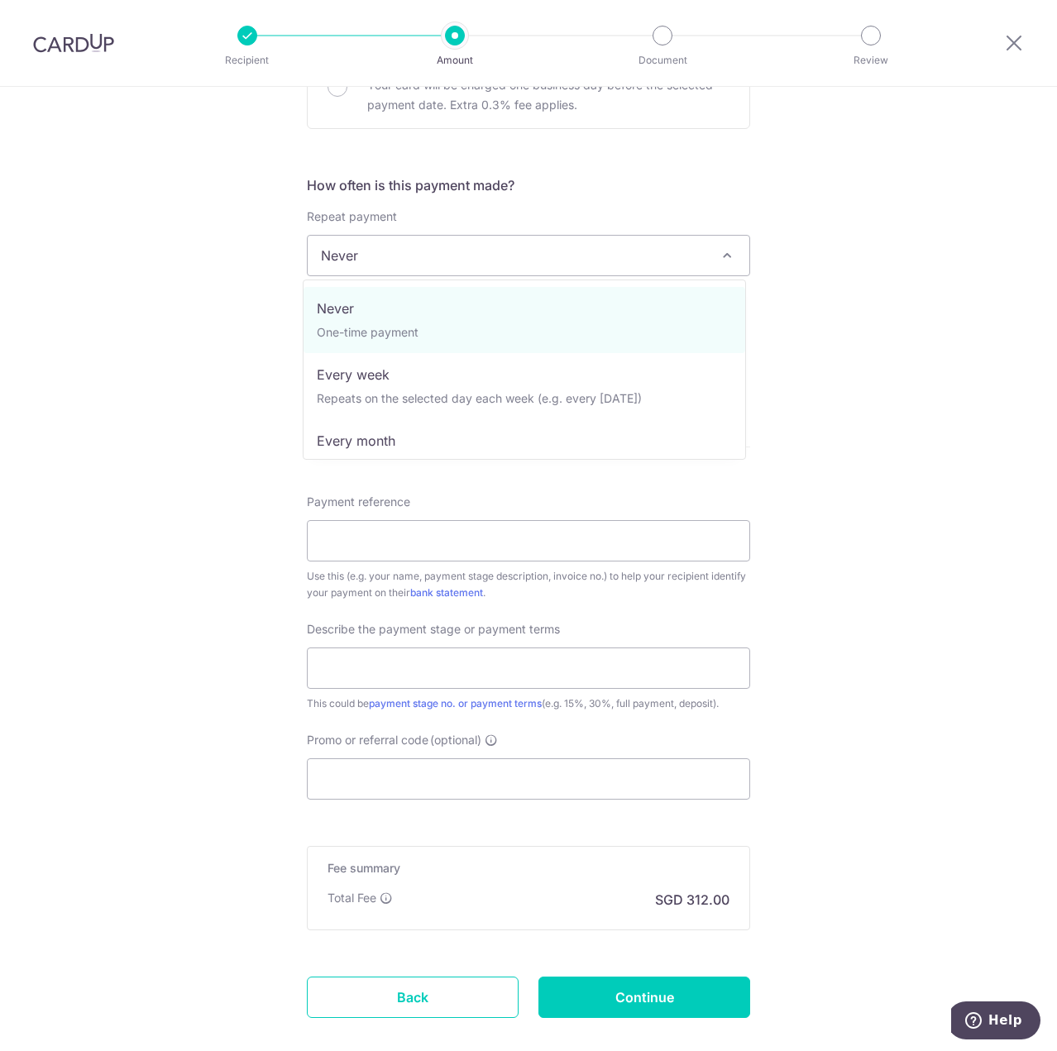
click at [327, 269] on span "Never" at bounding box center [529, 256] width 442 height 40
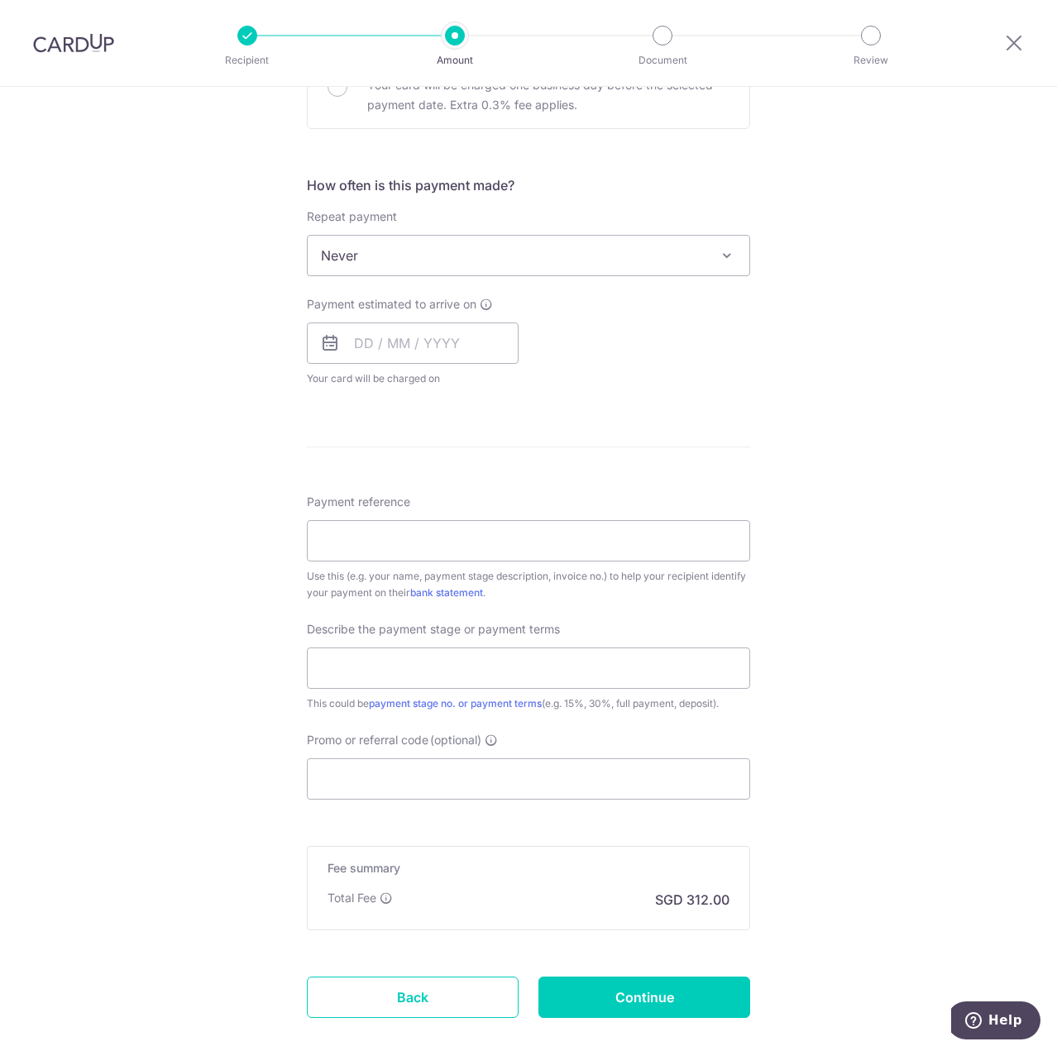
click at [235, 286] on div "Tell us more about your payment Enter payment amount SGD 12,000.00 12000.00 Sel…" at bounding box center [528, 338] width 1057 height 1606
click at [355, 347] on input "text" at bounding box center [413, 342] width 212 height 41
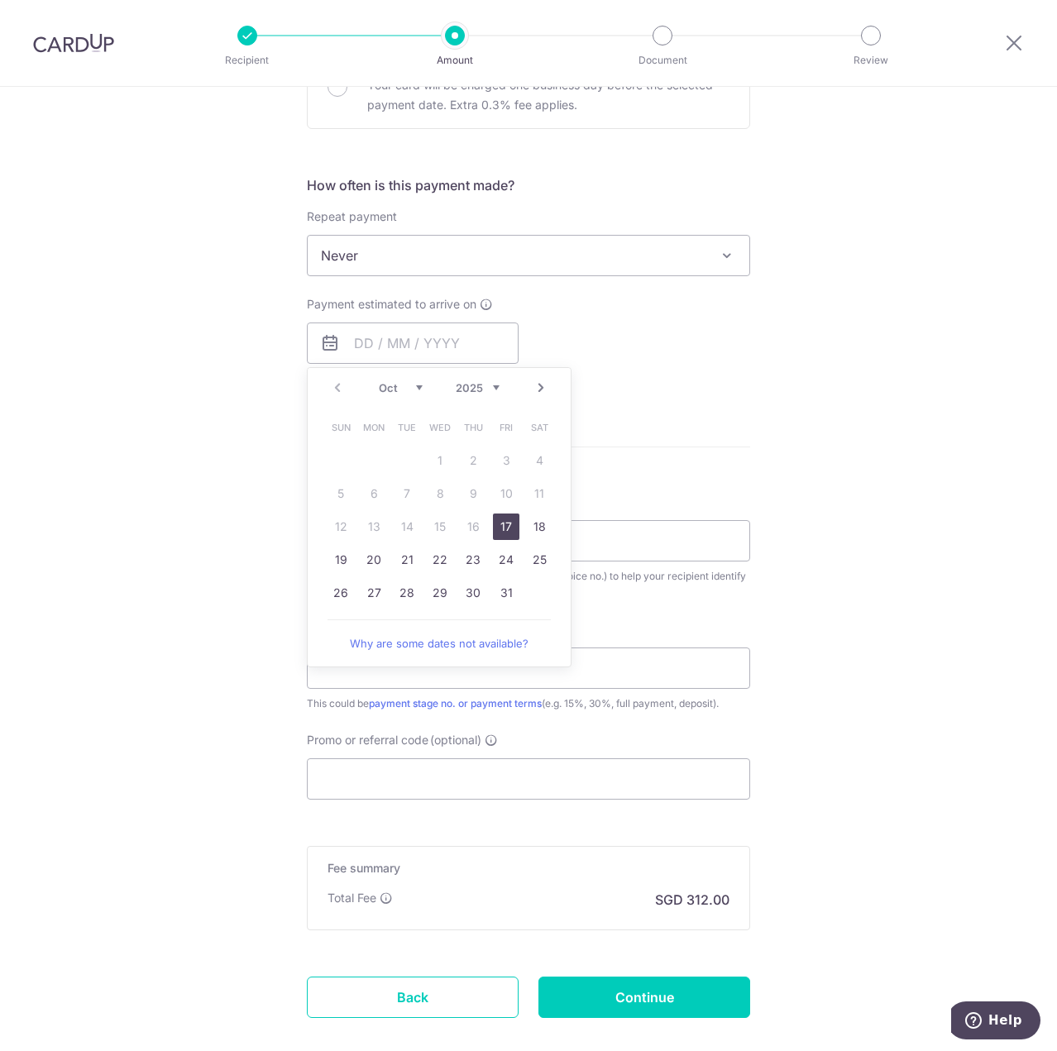
click at [494, 531] on link "17" at bounding box center [506, 526] width 26 height 26
type input "17/10/2025"
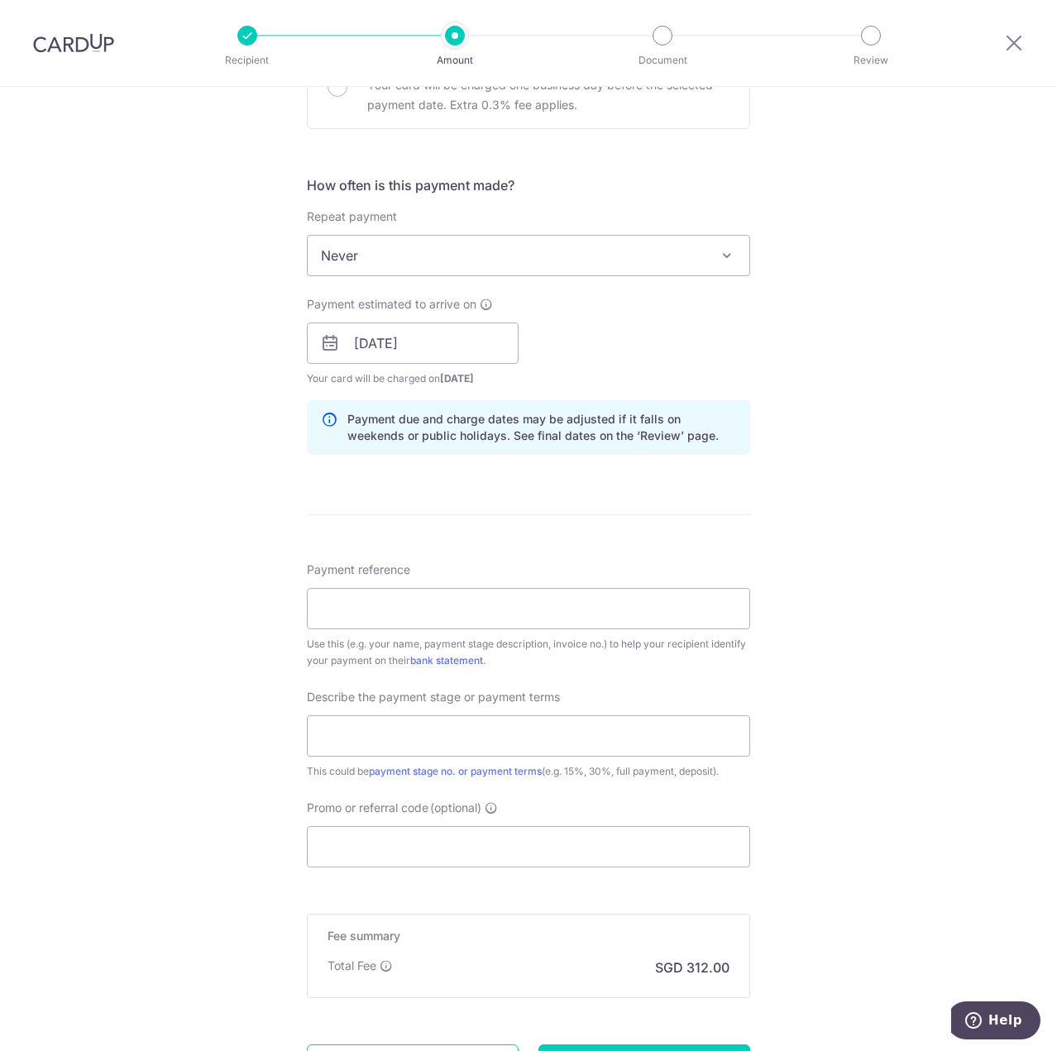
click at [356, 635] on div "Payment reference Use this (e.g. your name, payment stage description, invoice …" at bounding box center [528, 614] width 443 height 107
click at [356, 622] on input "Payment reference" at bounding box center [528, 608] width 443 height 41
click at [312, 606] on input "Payment reference" at bounding box center [528, 608] width 443 height 41
click at [307, 573] on div "Tell us more about your payment Enter payment amount SGD 12,000.00 12000.00 Sel…" at bounding box center [528, 372] width 1057 height 1674
click at [327, 599] on input "Payment reference" at bounding box center [528, 608] width 443 height 41
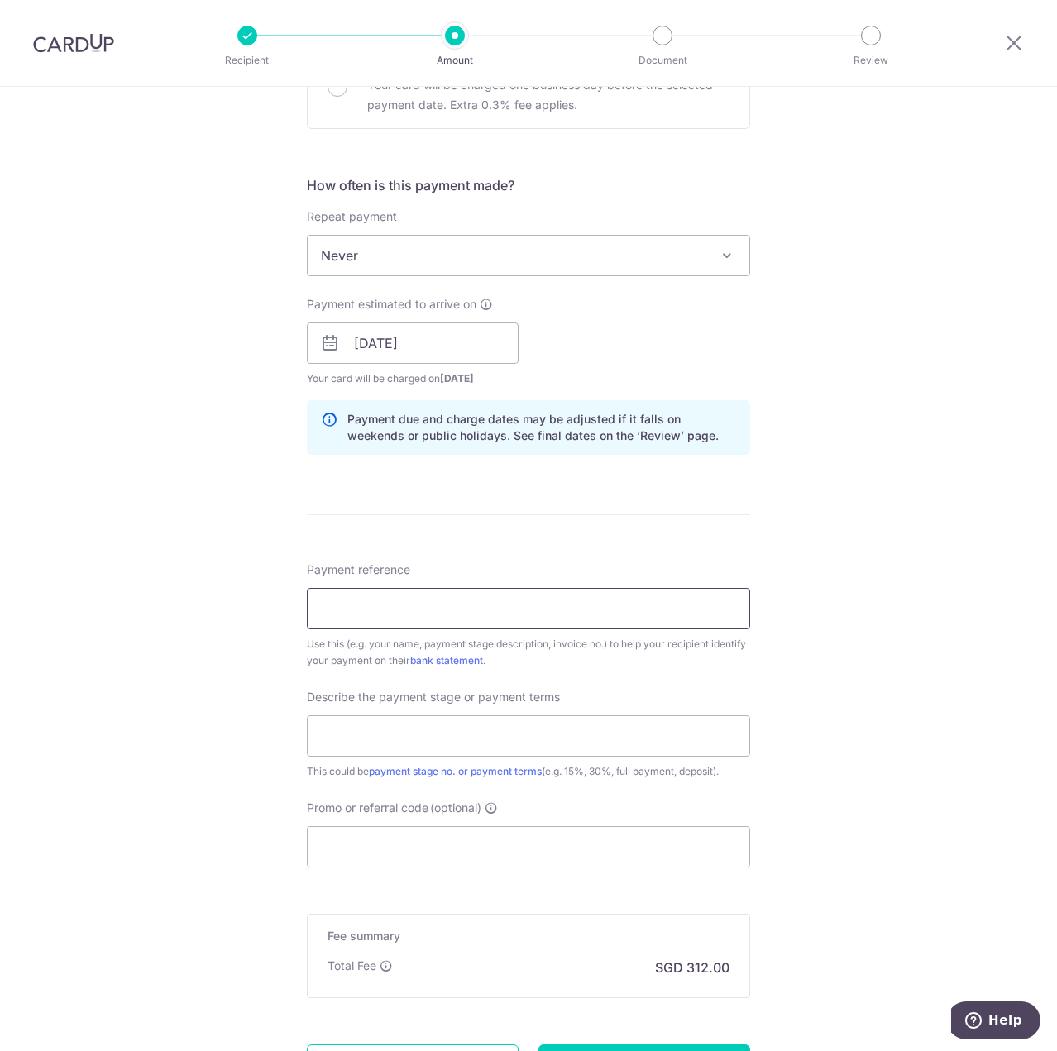
type input "202407584H"
click at [413, 743] on input "text" at bounding box center [528, 735] width 443 height 41
click at [382, 748] on input "text" at bounding box center [528, 735] width 443 height 41
type input "3rd Payment 1 of 2"
click at [366, 843] on input "Promo or referral code (optional)" at bounding box center [528, 846] width 443 height 41
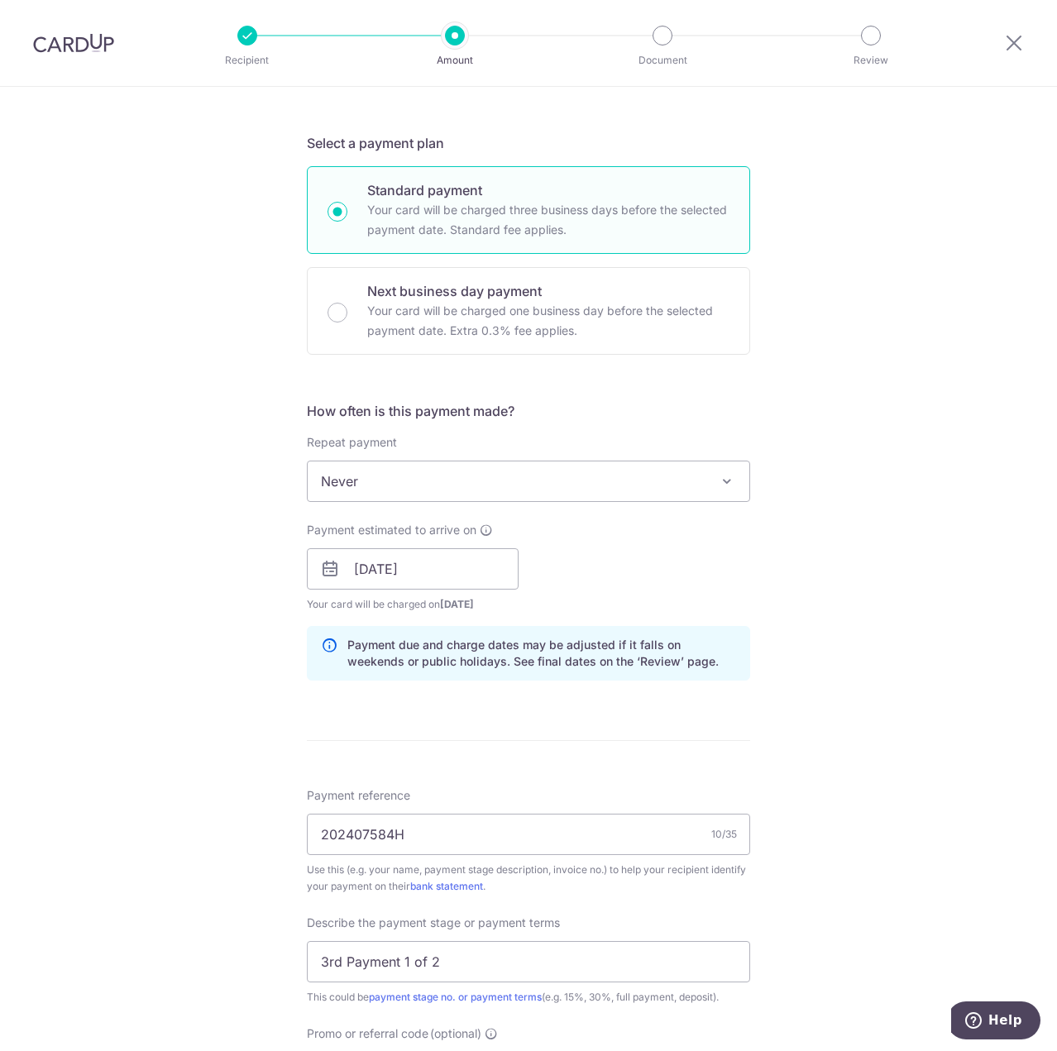
scroll to position [710, 0]
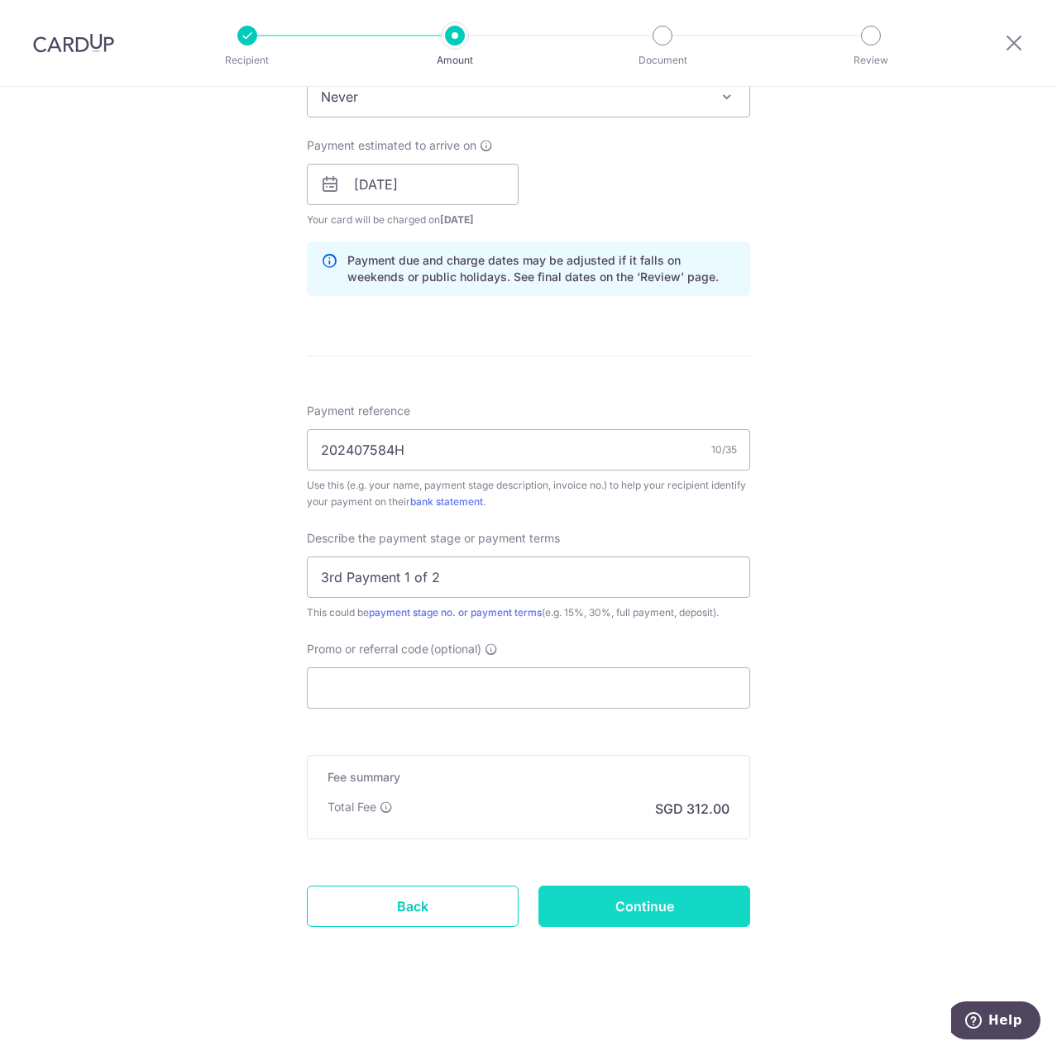
click at [609, 892] on input "Continue" at bounding box center [644, 906] width 212 height 41
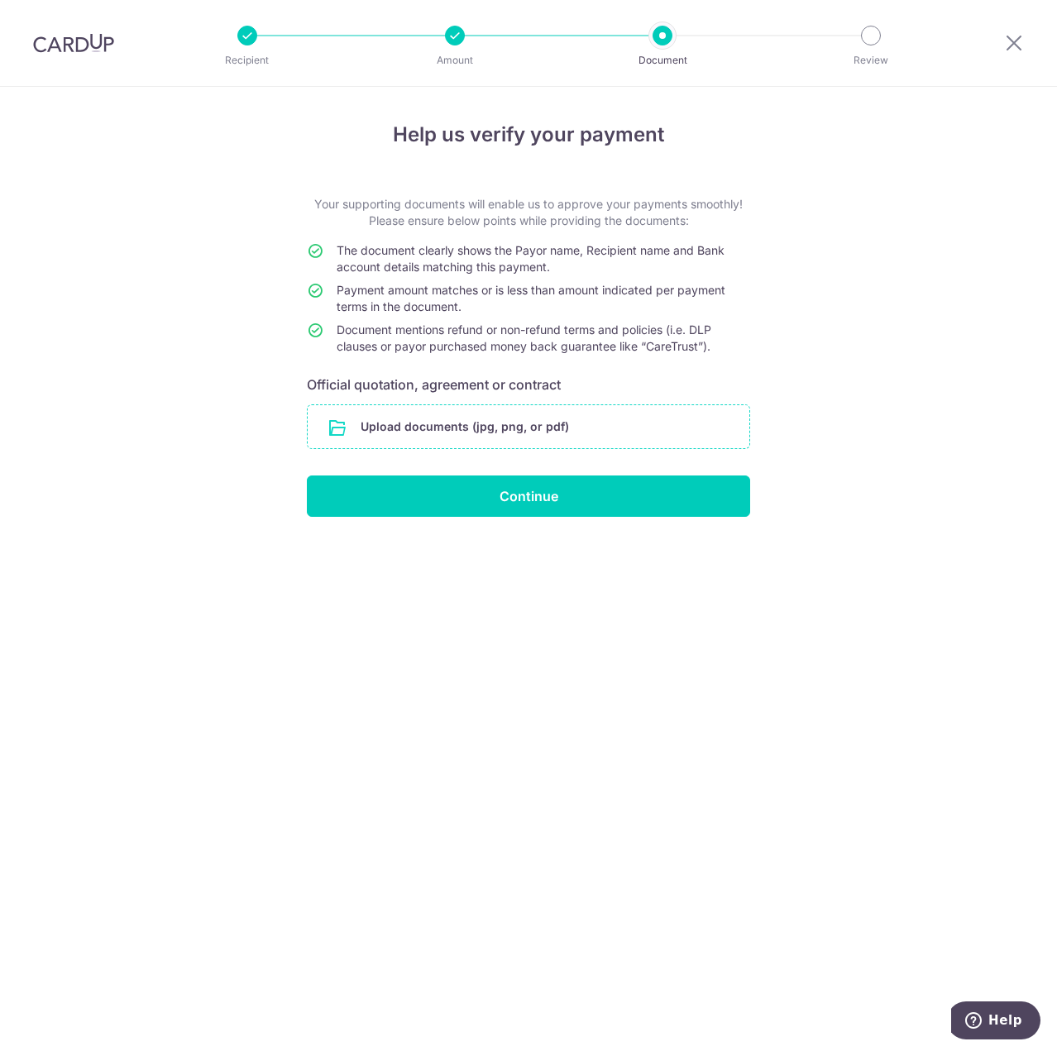
click at [393, 421] on input "file" at bounding box center [529, 426] width 442 height 43
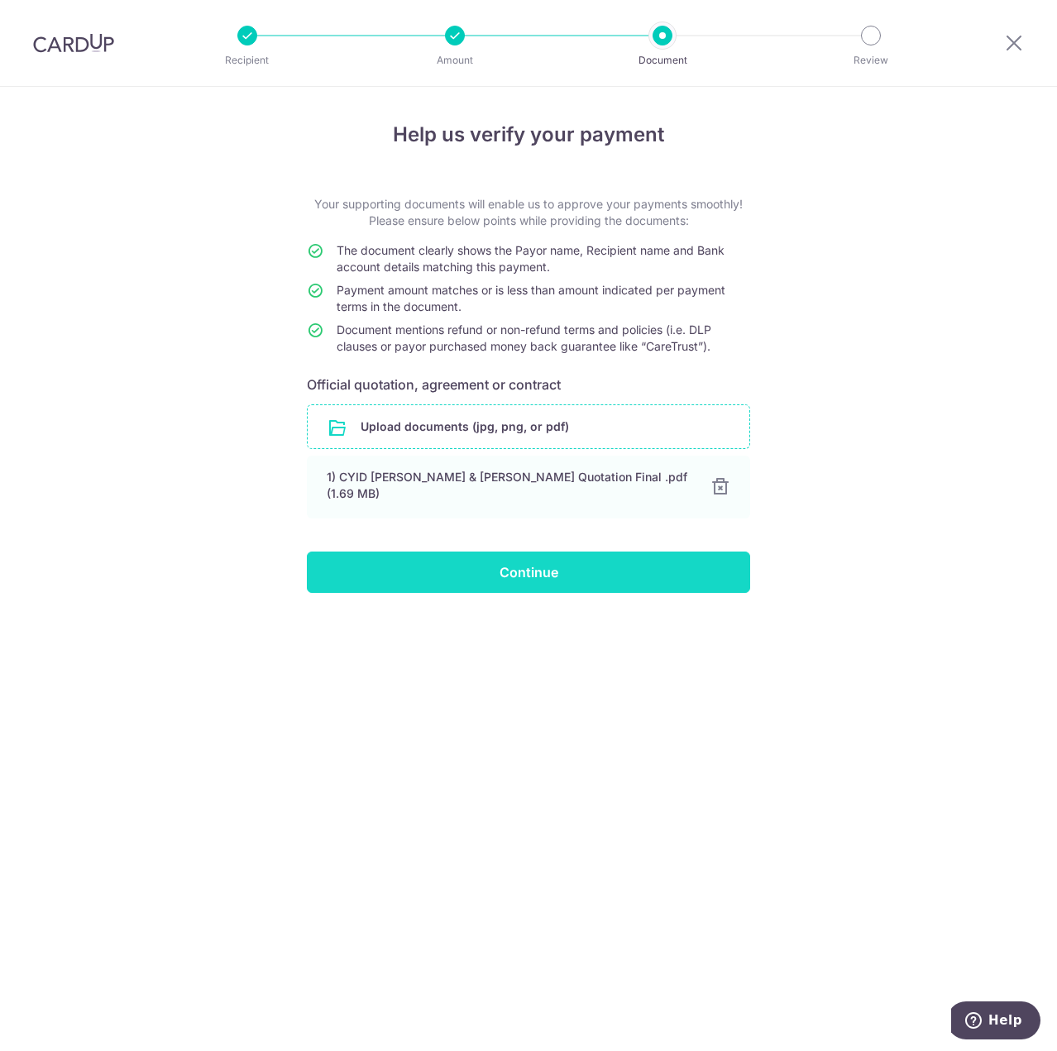
click at [543, 577] on input "Continue" at bounding box center [528, 571] width 443 height 41
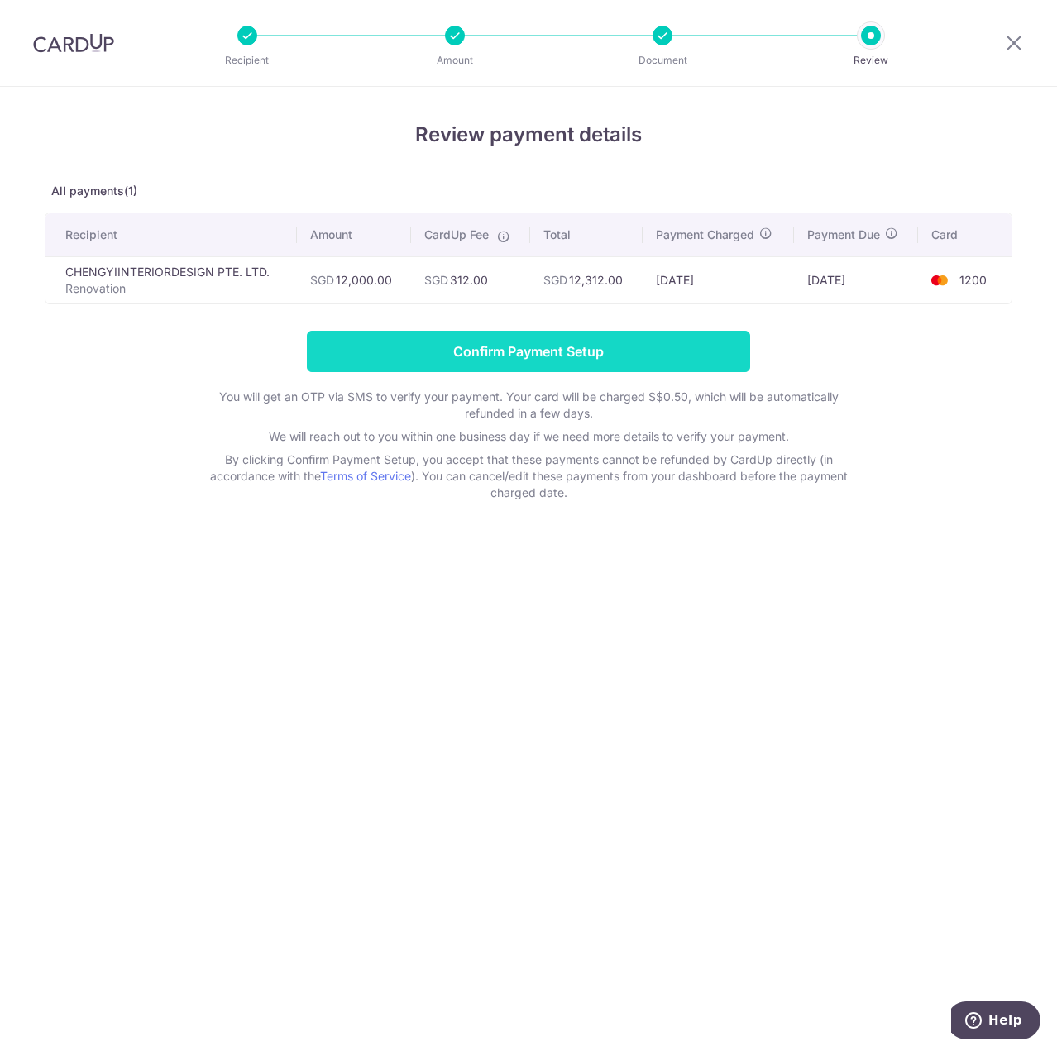
click at [461, 345] on input "Confirm Payment Setup" at bounding box center [528, 351] width 443 height 41
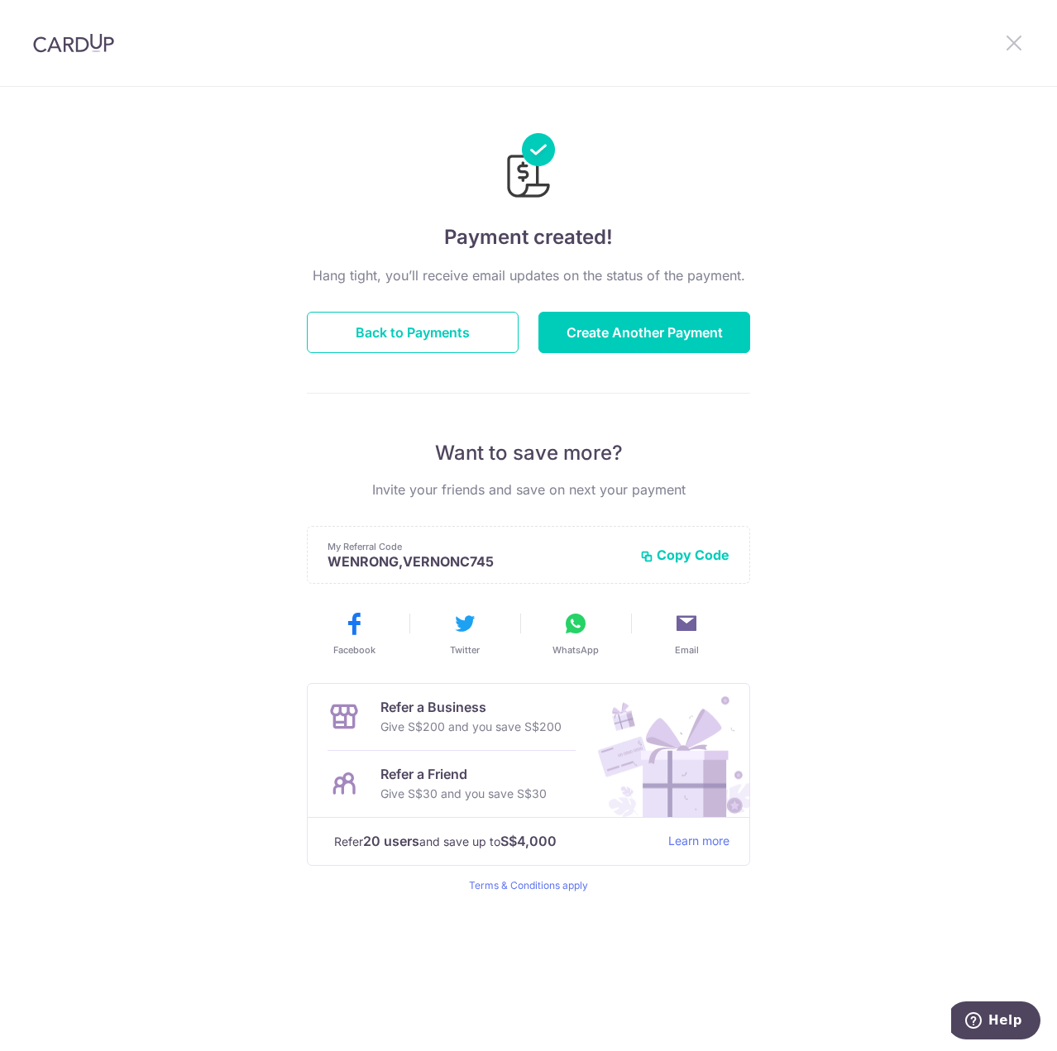
click at [1010, 43] on icon at bounding box center [1014, 42] width 20 height 21
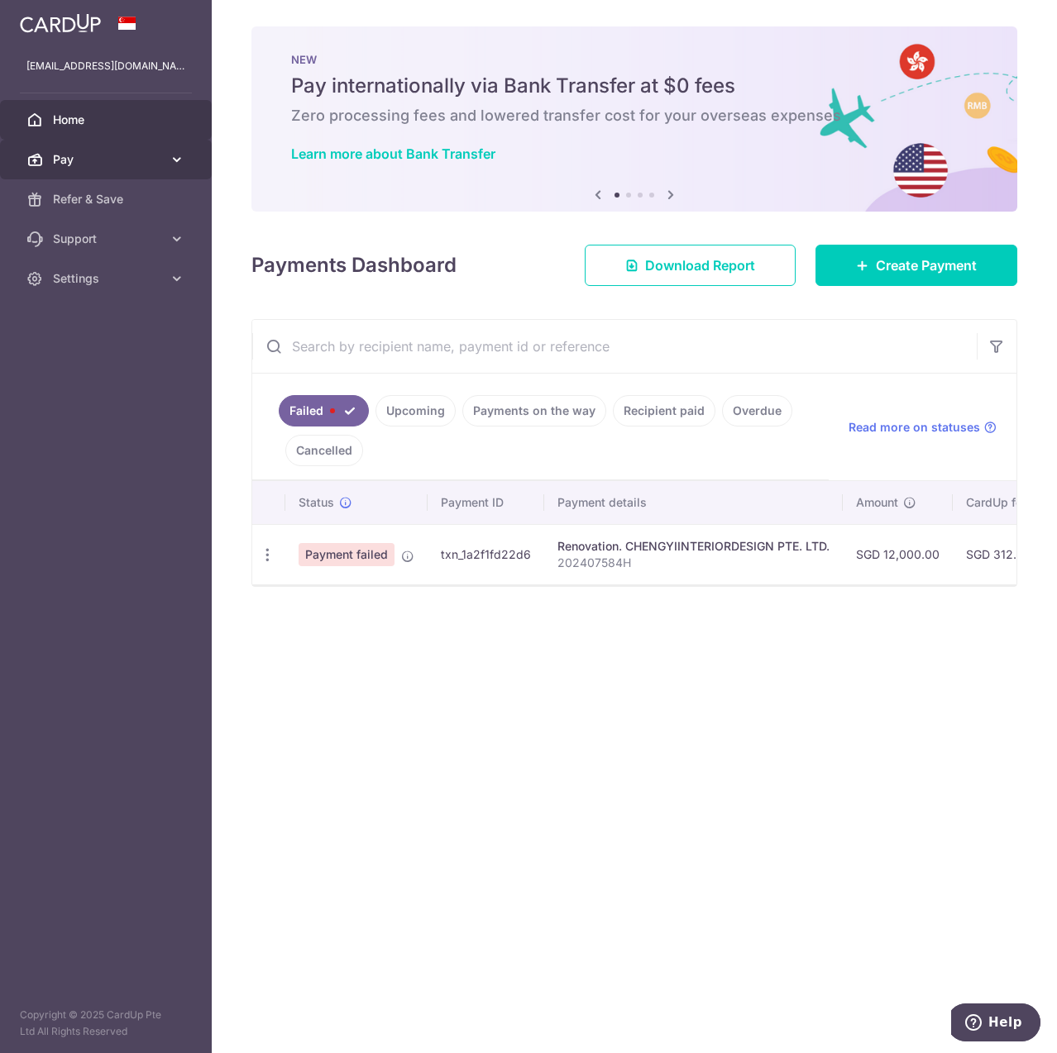
click at [83, 154] on span "Pay" at bounding box center [107, 159] width 109 height 17
click at [98, 127] on span "Home" at bounding box center [107, 120] width 109 height 17
